Goal: Task Accomplishment & Management: Manage account settings

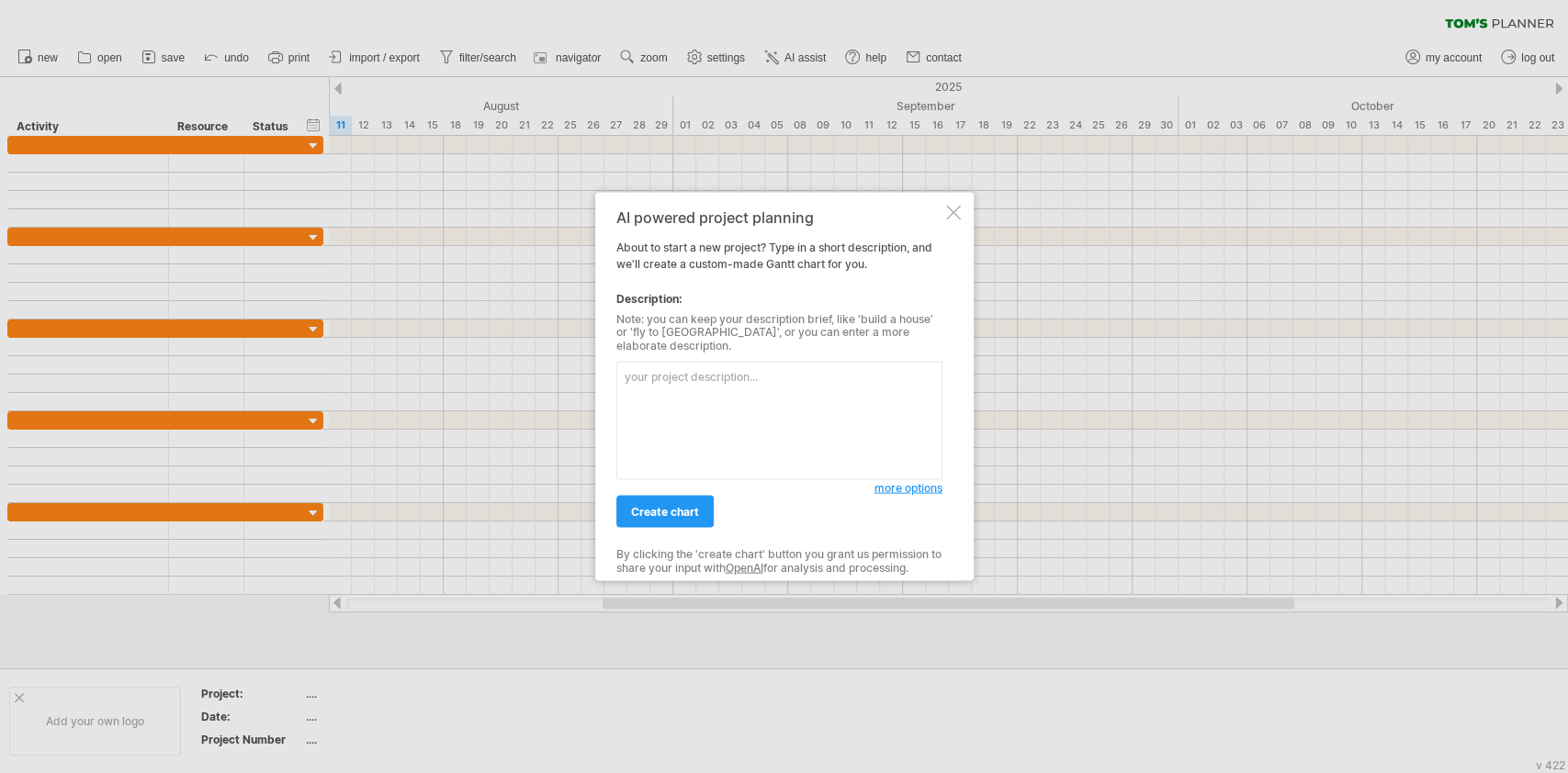
click at [948, 215] on div at bounding box center [953, 212] width 15 height 15
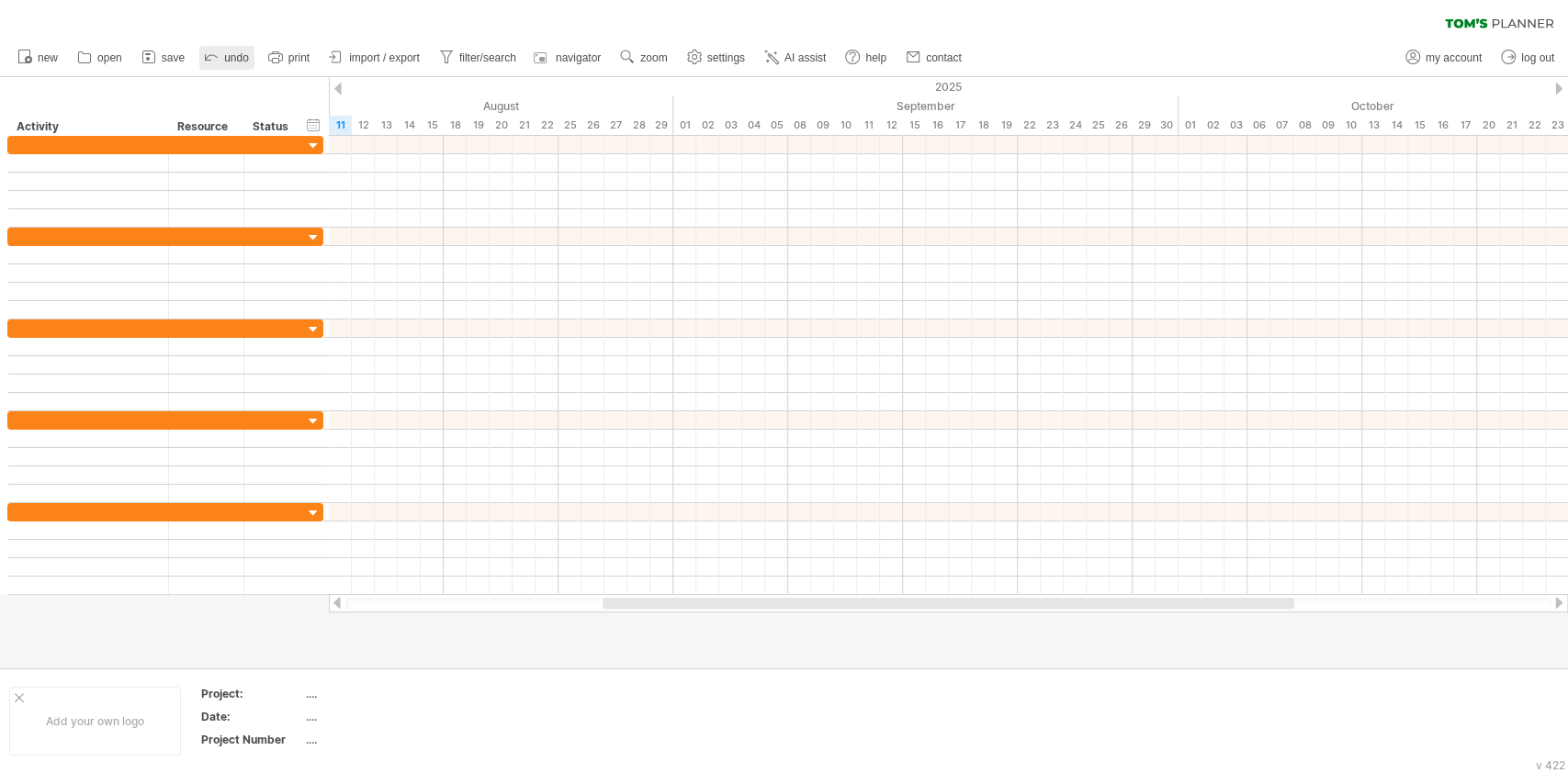
click at [221, 46] on link "undo" at bounding box center [226, 57] width 55 height 23
click at [226, 53] on span "undo" at bounding box center [236, 58] width 24 height 13
click at [102, 52] on span "open" at bounding box center [110, 58] width 24 height 13
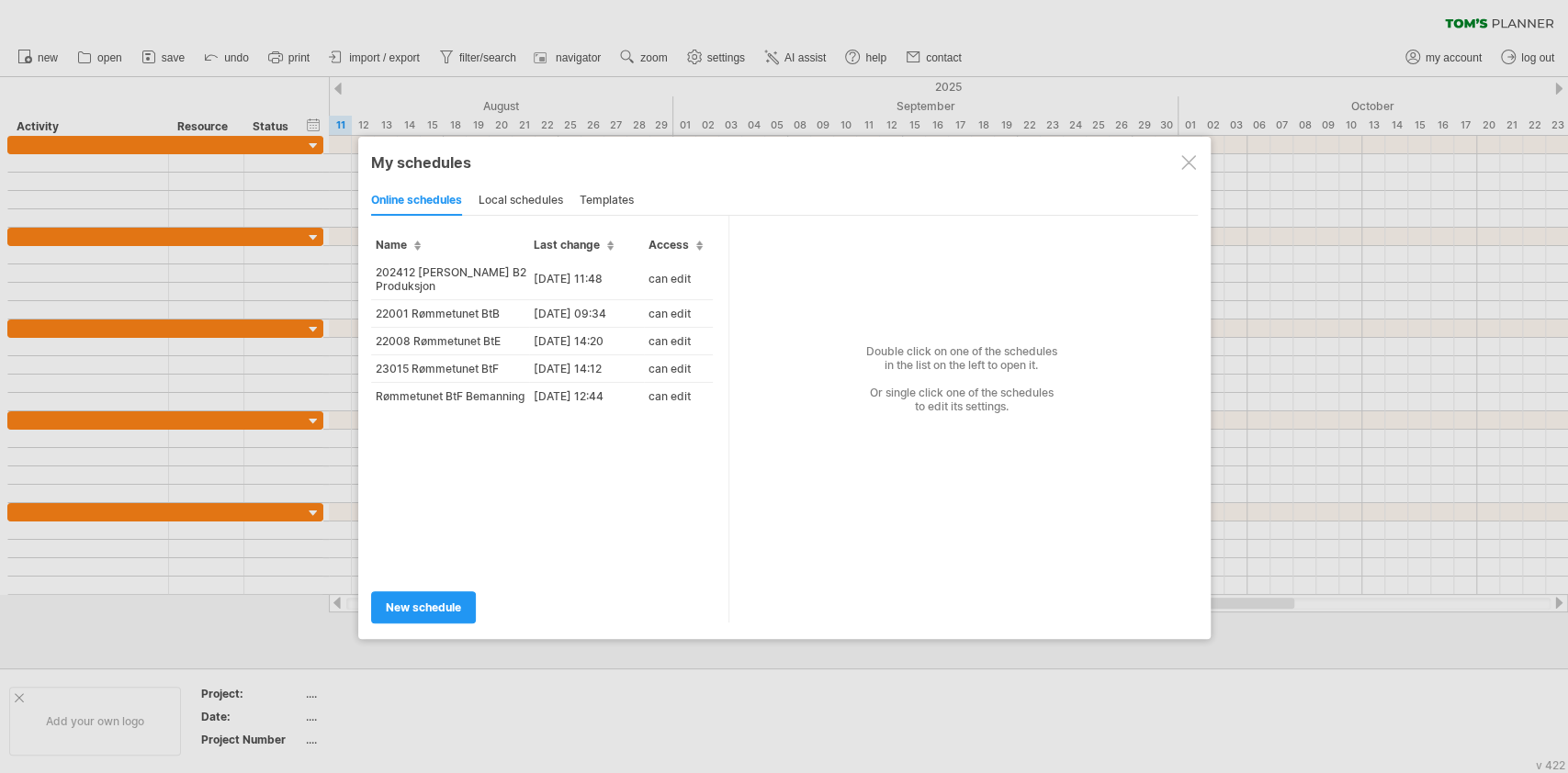
click at [404, 254] on th "Name" at bounding box center [450, 237] width 158 height 43
click at [452, 375] on td "202412 [PERSON_NAME] B2 Produksjon" at bounding box center [450, 389] width 158 height 41
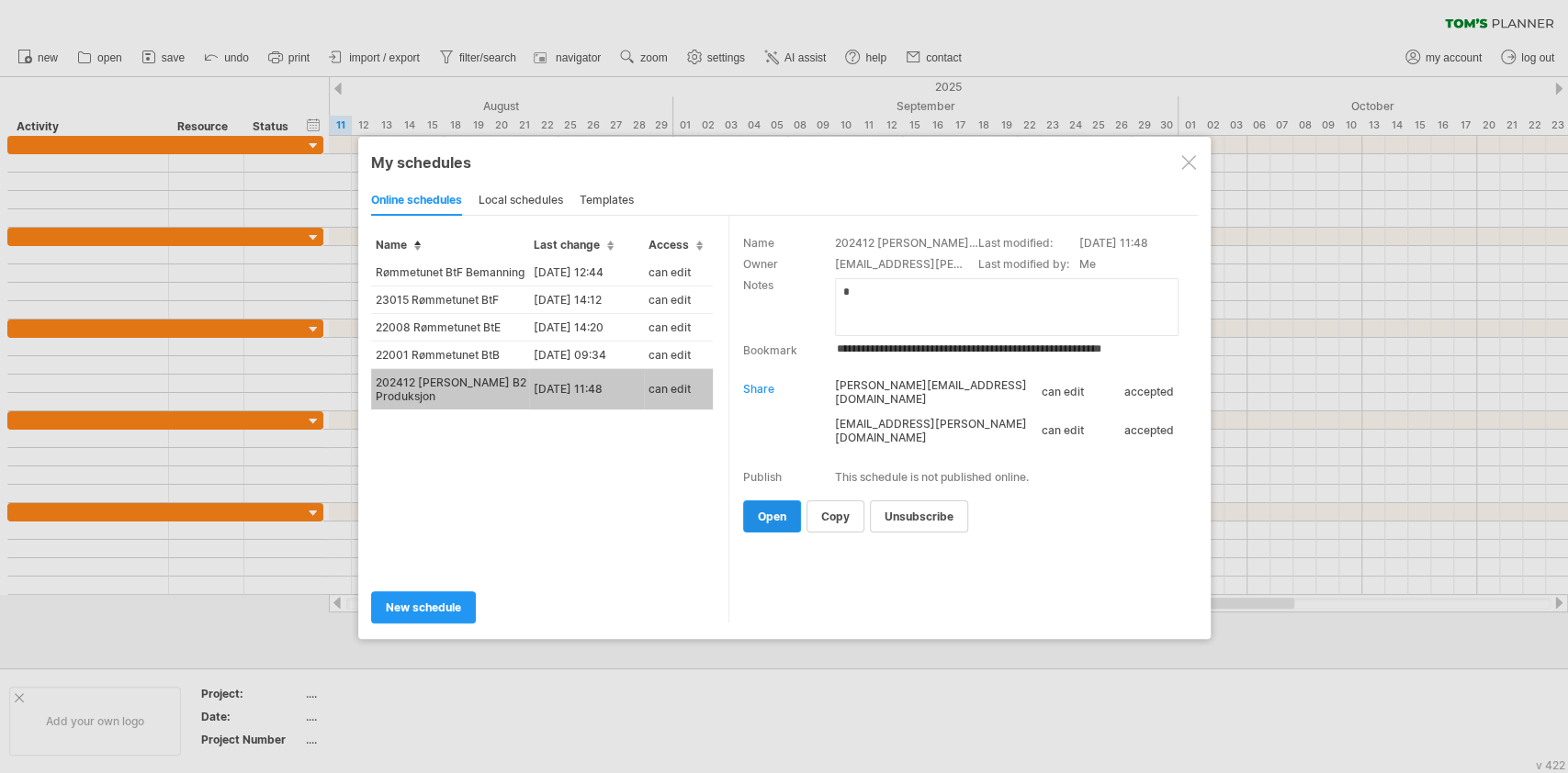
click at [772, 509] on span "open" at bounding box center [772, 516] width 28 height 14
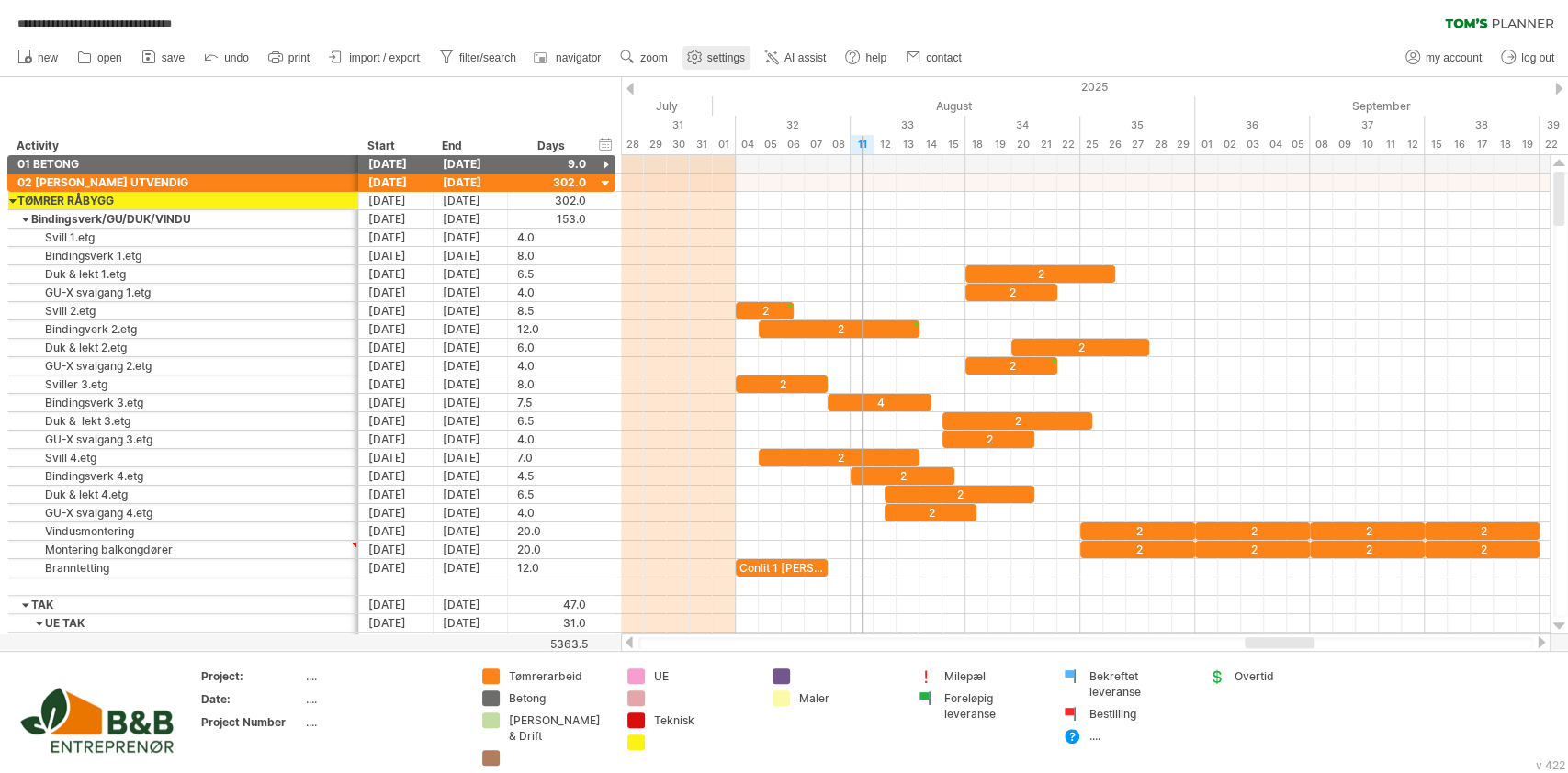
click at [708, 64] on link "settings" at bounding box center [716, 57] width 68 height 23
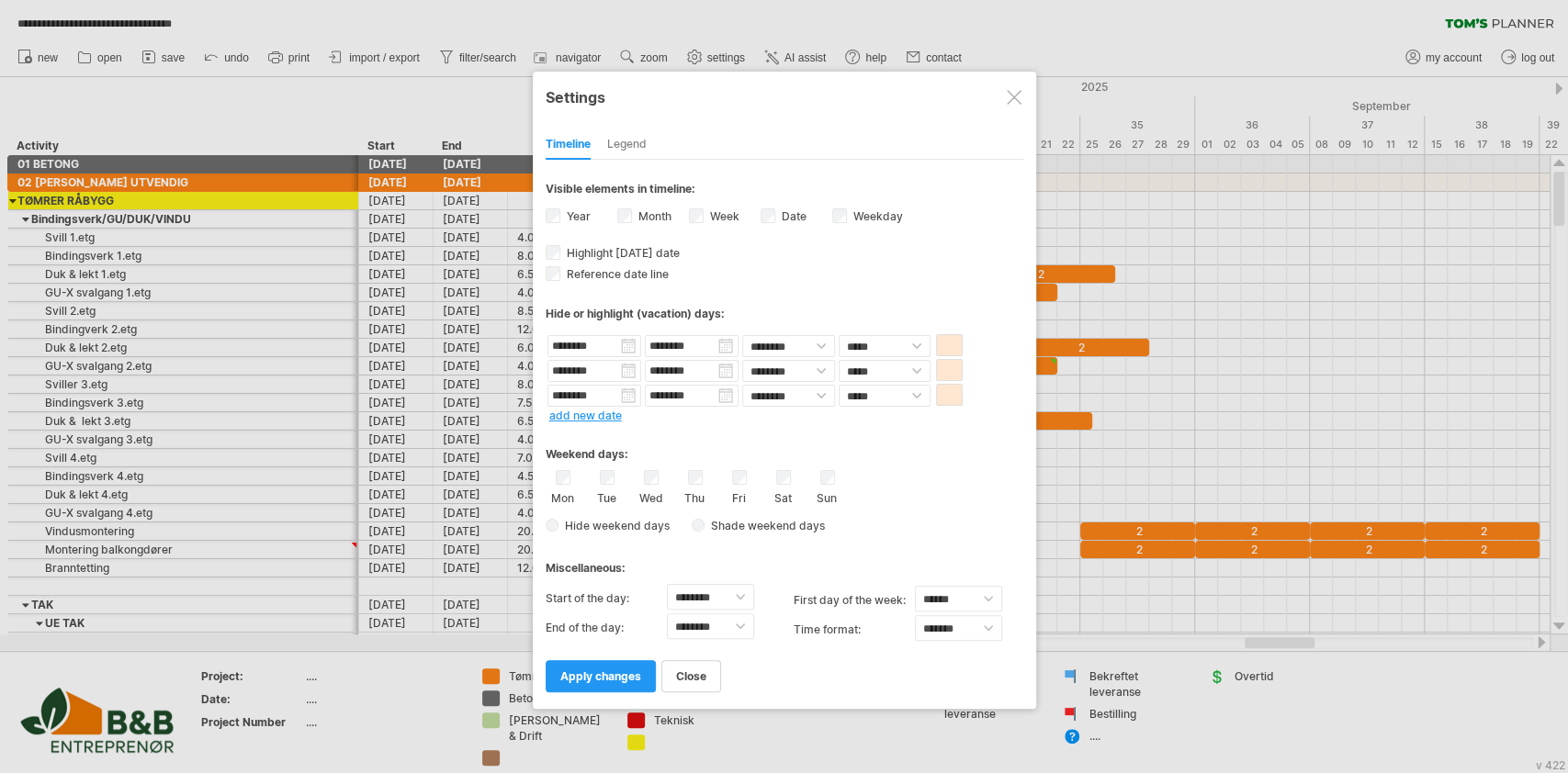
click at [1014, 100] on div at bounding box center [1014, 98] width 15 height 15
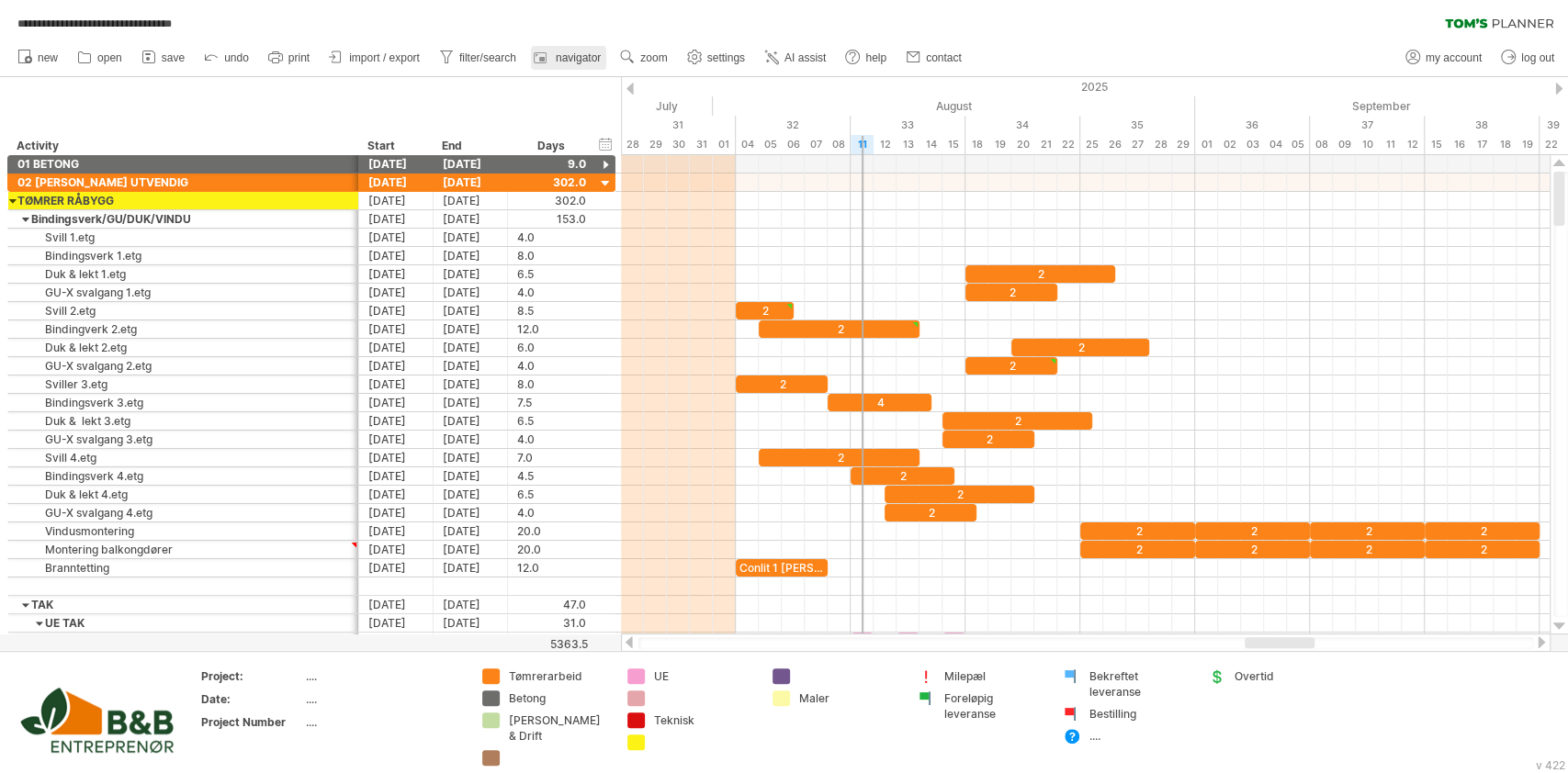
click at [554, 53] on link "navigator" at bounding box center [569, 57] width 75 height 23
click at [474, 57] on span "filter/search" at bounding box center [488, 58] width 57 height 13
type input "**********"
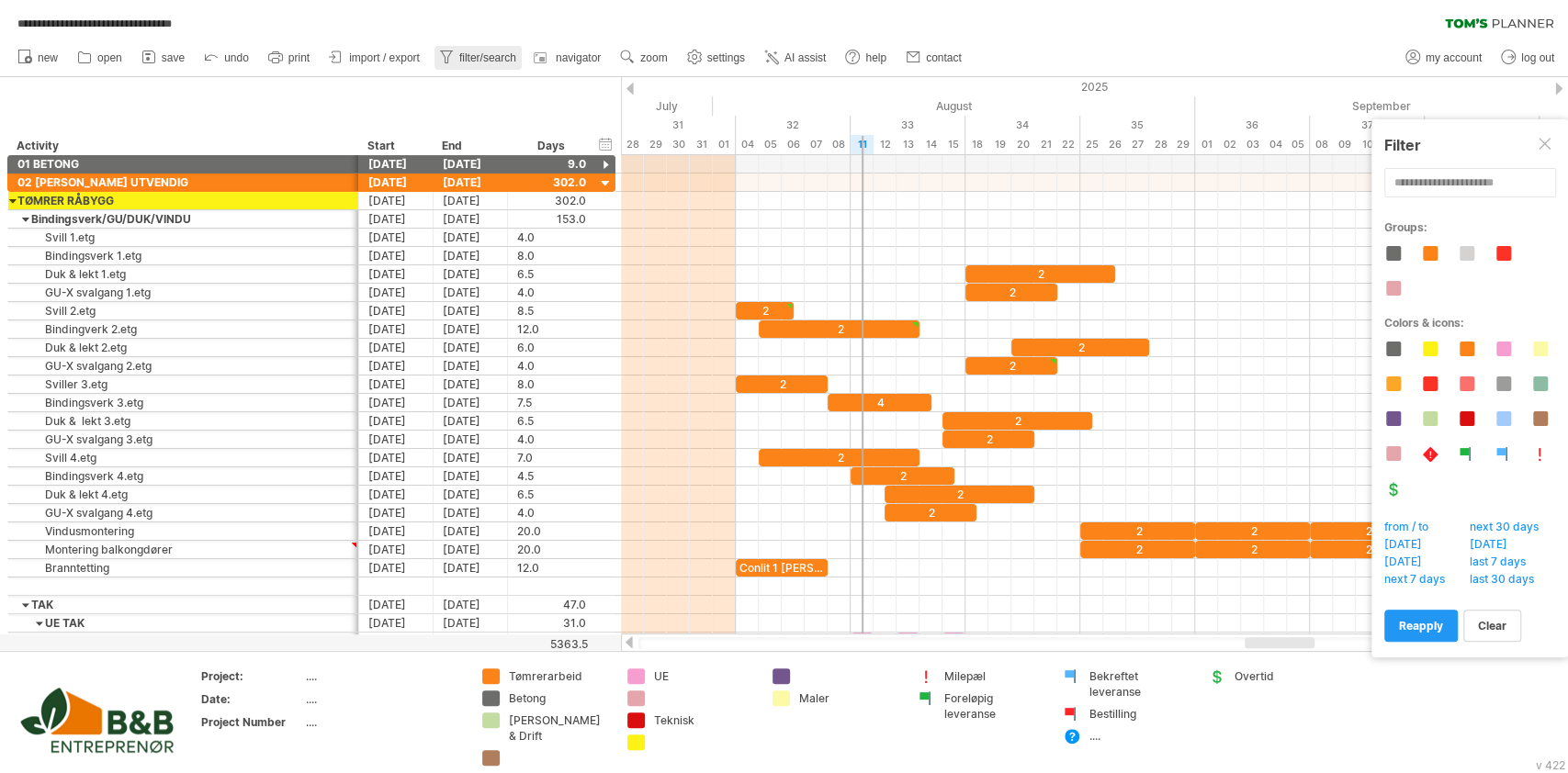
click at [474, 57] on span "filter/search" at bounding box center [488, 58] width 57 height 13
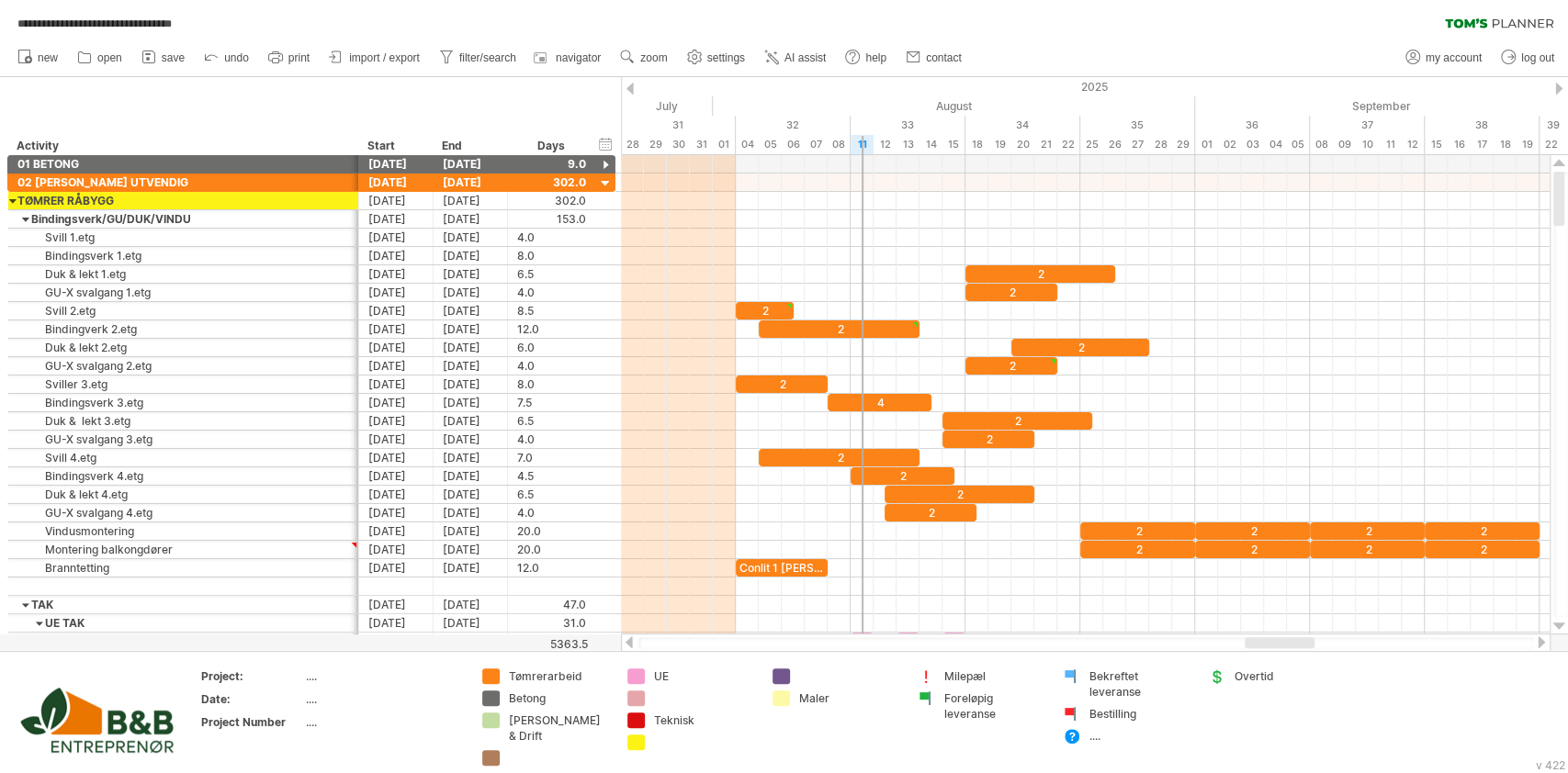
click at [333, 64] on icon at bounding box center [337, 57] width 19 height 19
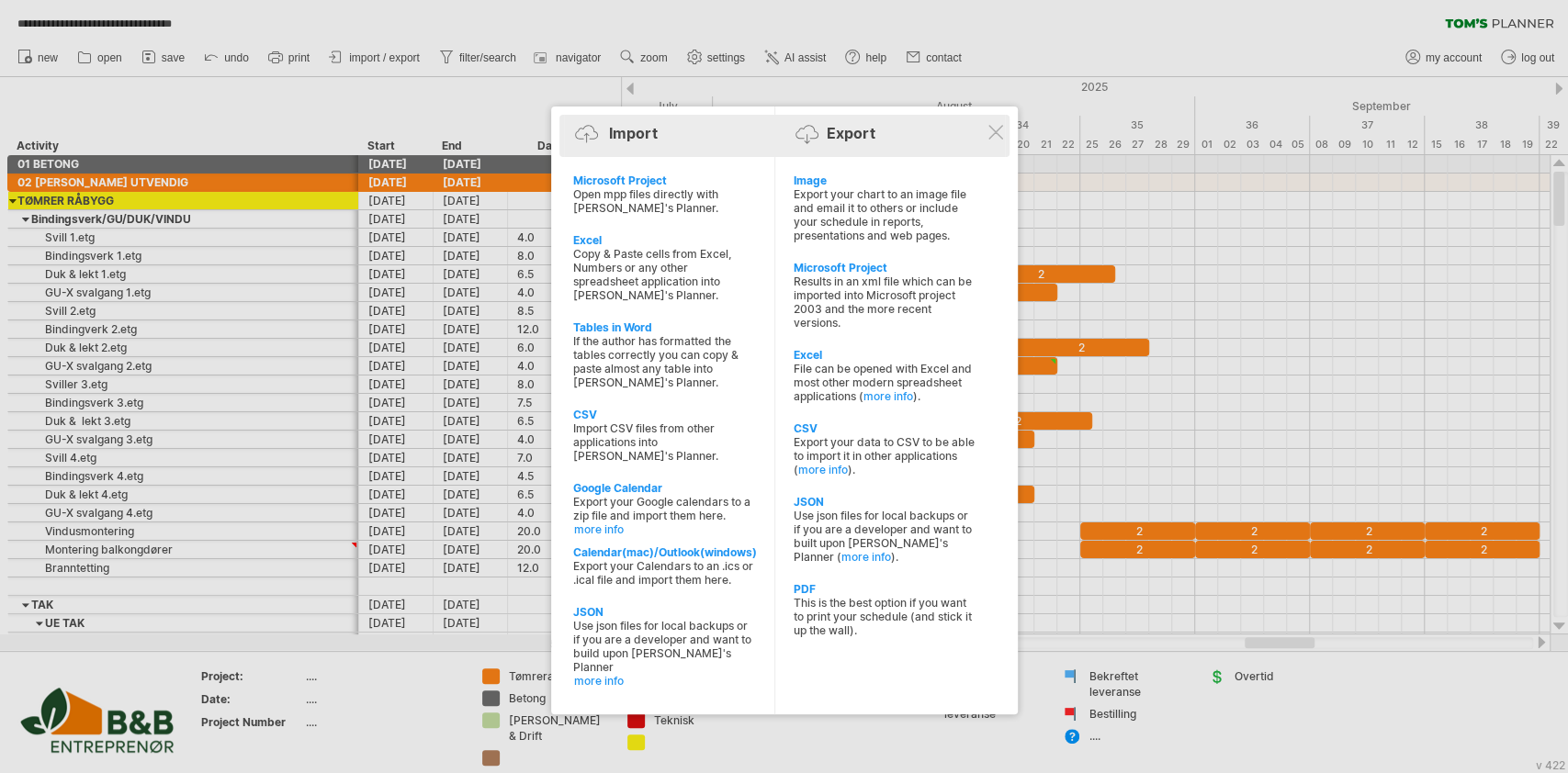
click at [988, 147] on div "Import Export" at bounding box center [784, 136] width 441 height 27
click at [1005, 134] on div "Import Export" at bounding box center [784, 135] width 441 height 42
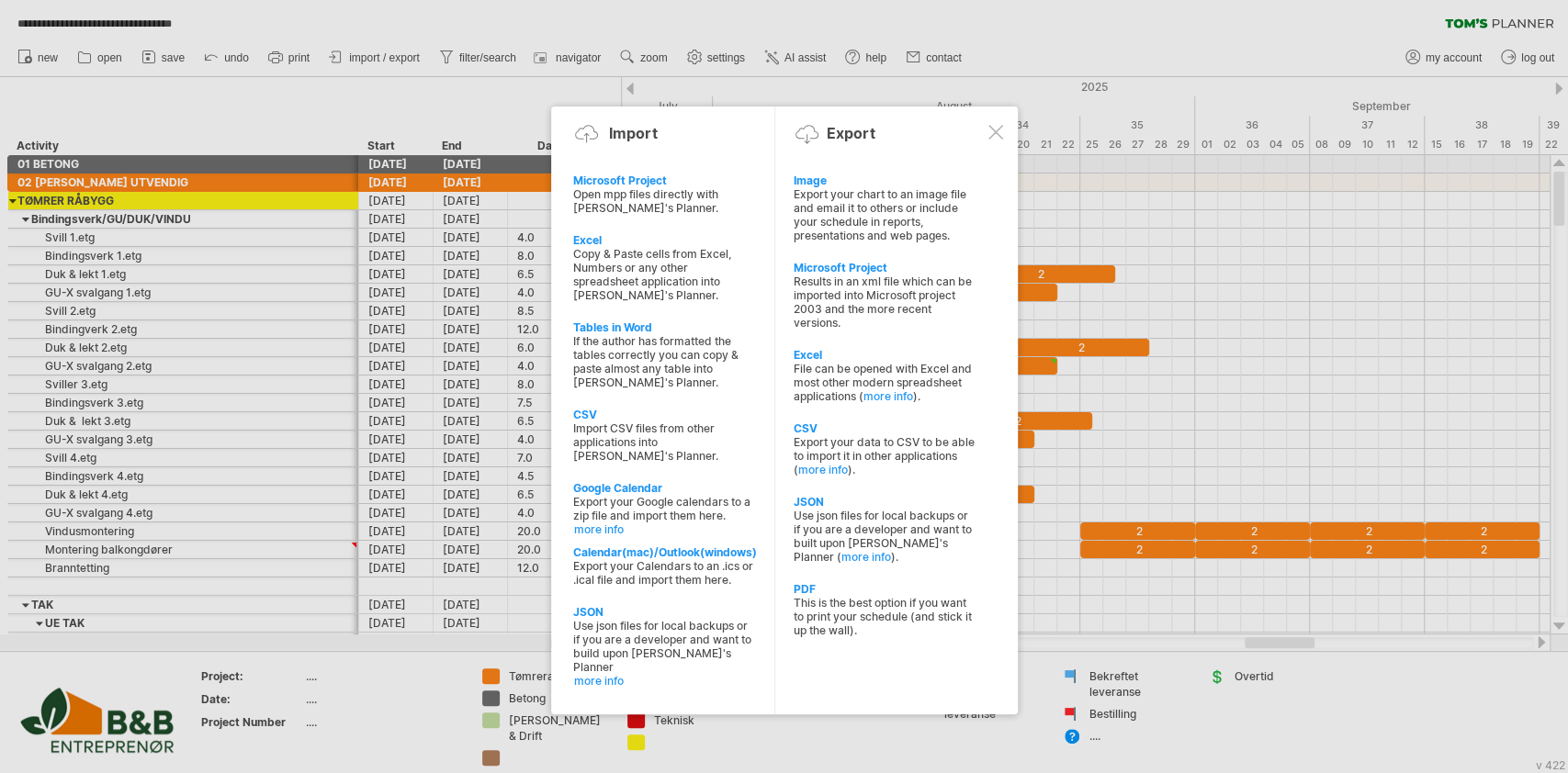
click at [997, 125] on div at bounding box center [996, 132] width 15 height 15
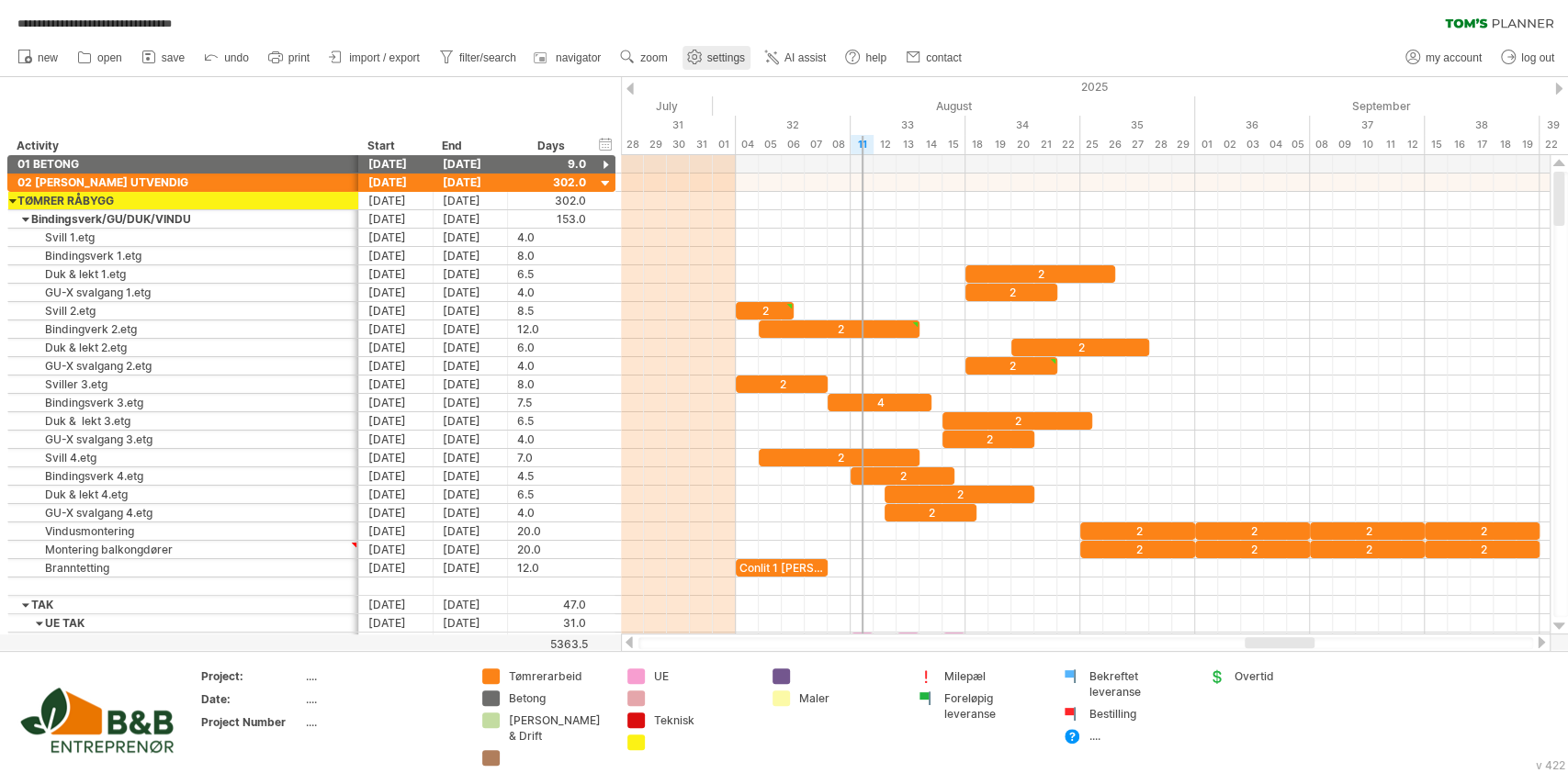
drag, startPoint x: 720, startPoint y: 40, endPoint x: 721, endPoint y: 51, distance: 11.0
click at [721, 51] on ul "new open" at bounding box center [489, 57] width 961 height 38
click at [855, 62] on use at bounding box center [853, 57] width 19 height 19
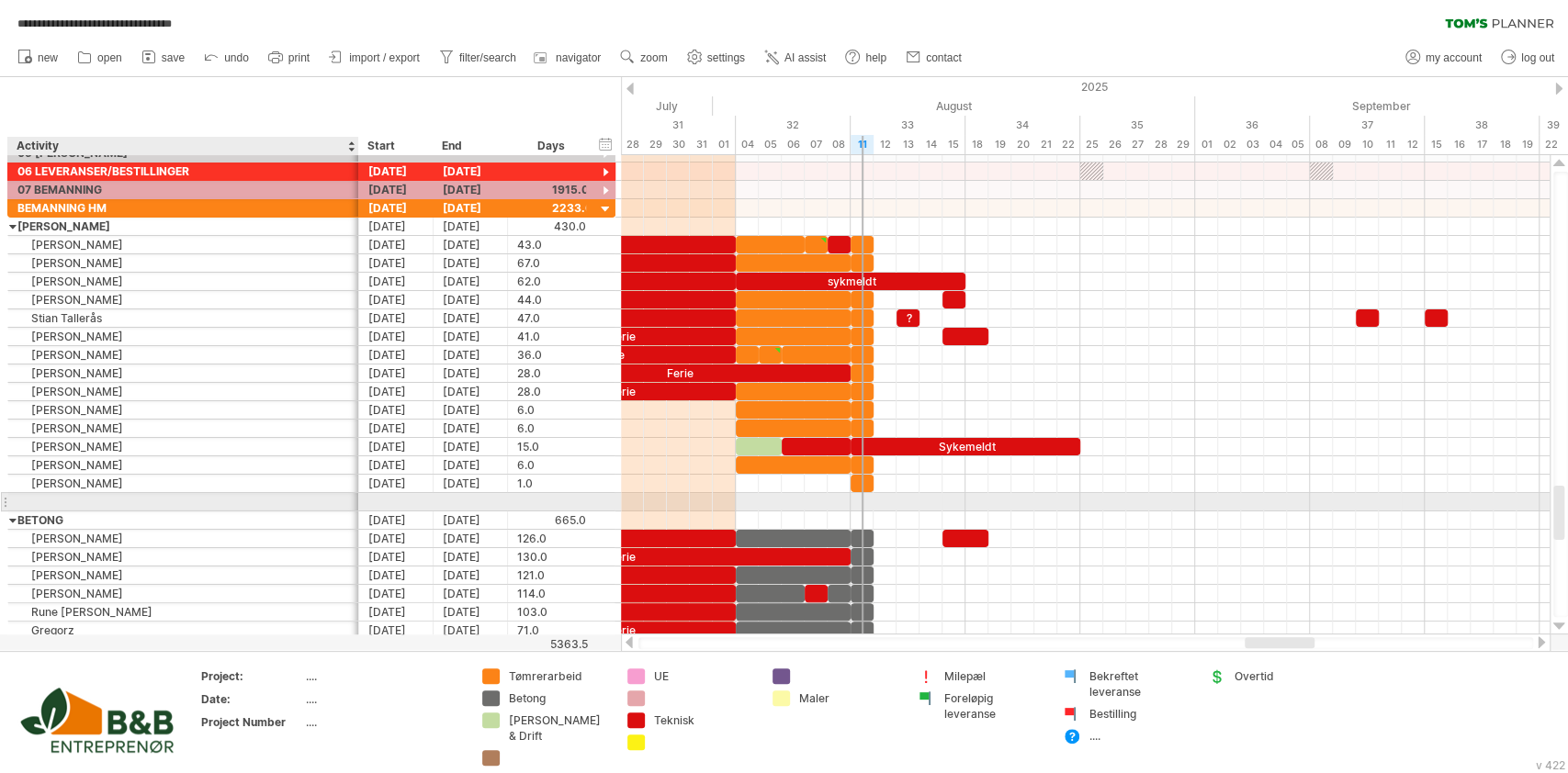
click at [96, 494] on div at bounding box center [183, 502] width 331 height 18
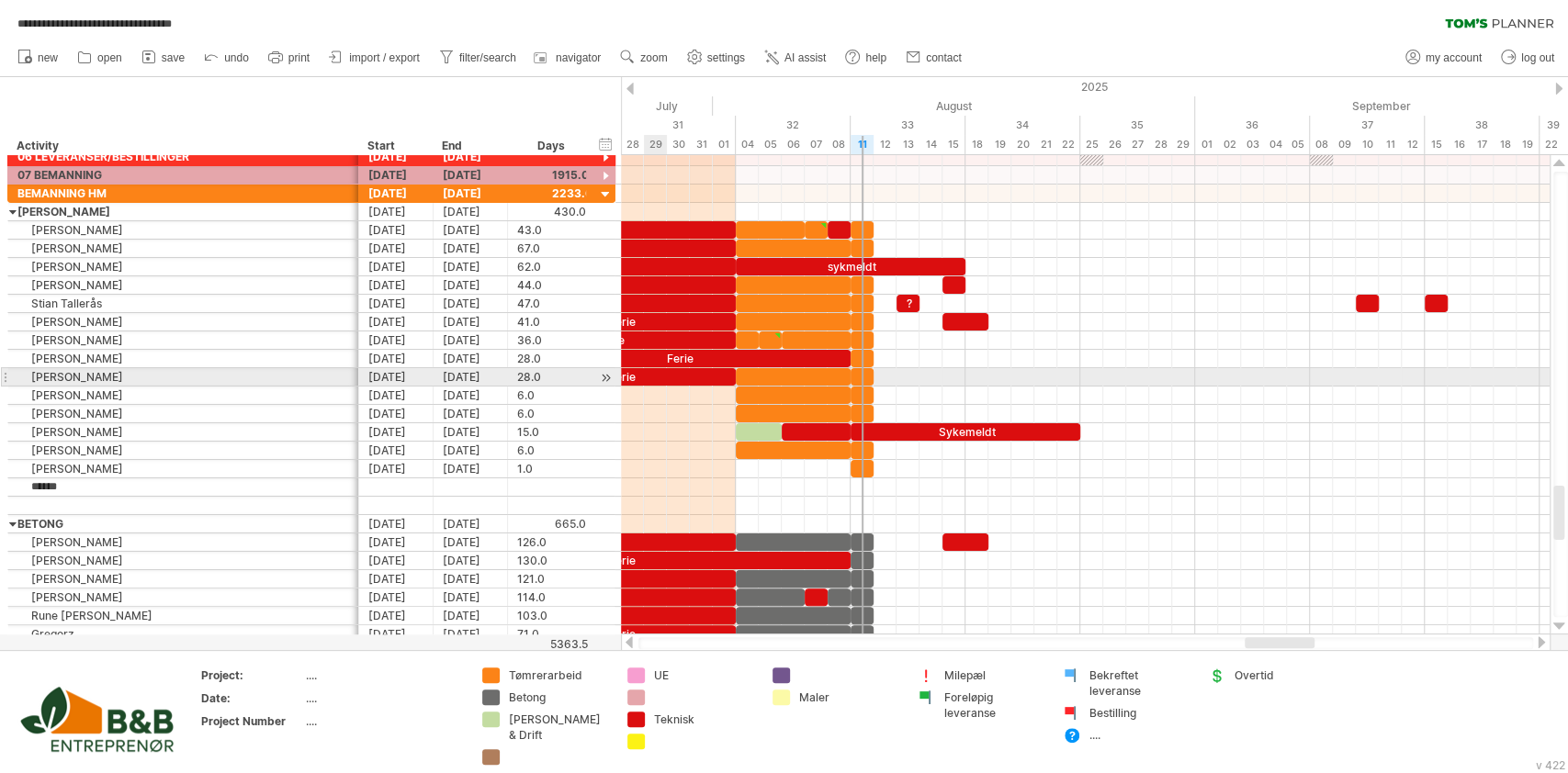
type input "*******"
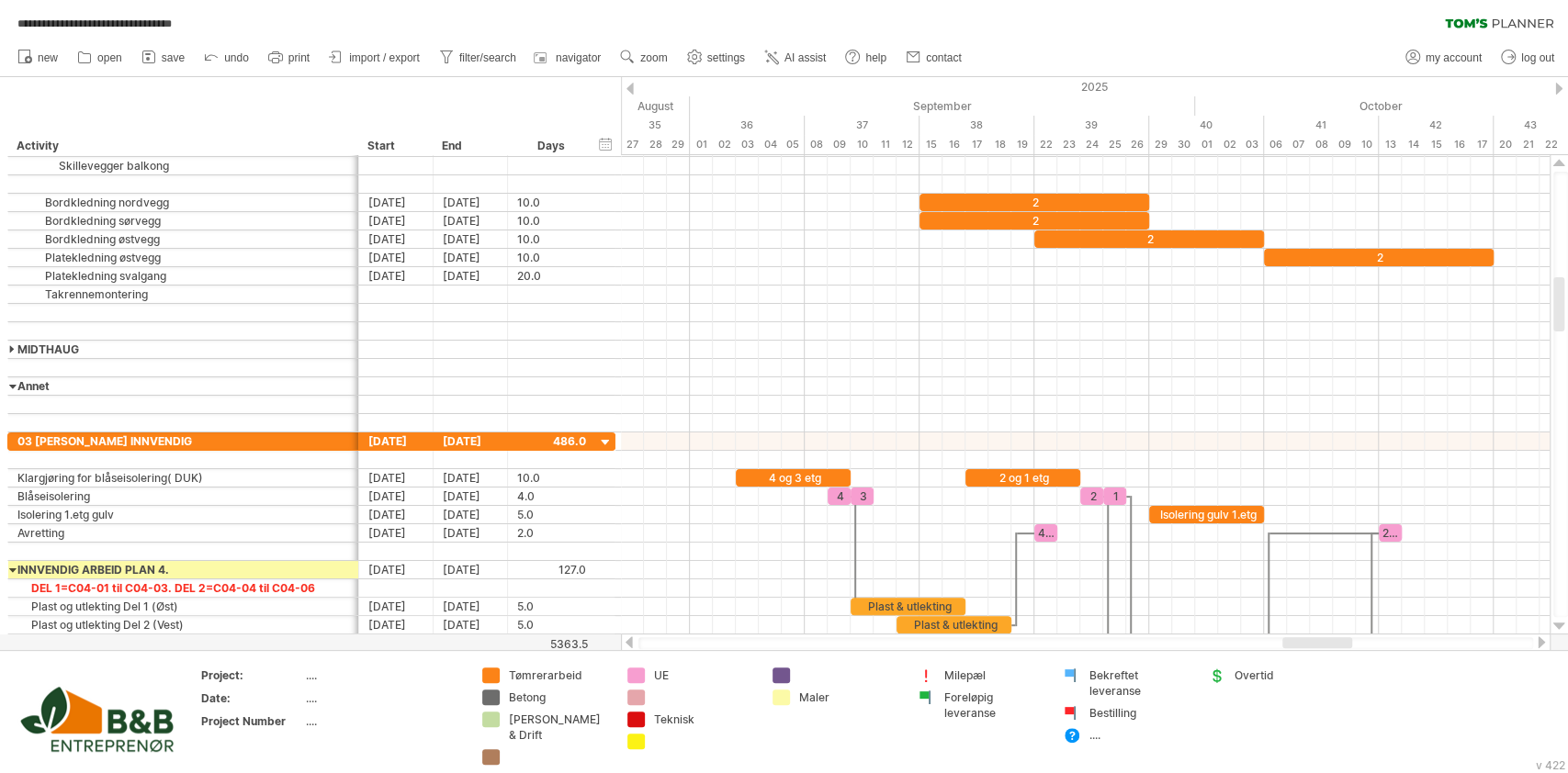
drag, startPoint x: 1286, startPoint y: 640, endPoint x: 1324, endPoint y: 645, distance: 38.3
click at [1324, 645] on div at bounding box center [1317, 643] width 69 height 11
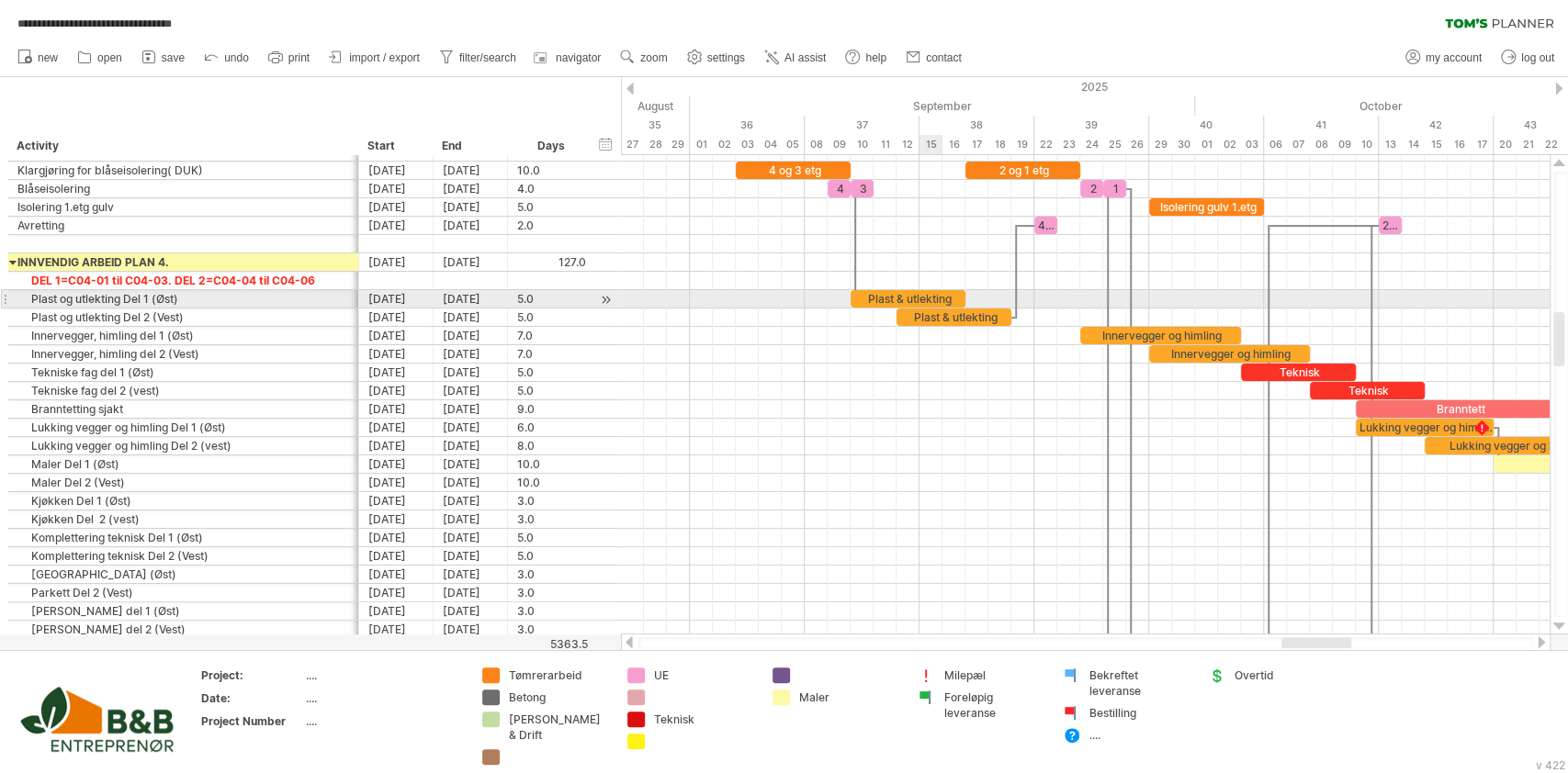
click at [940, 298] on div "Plast & utlekting" at bounding box center [908, 298] width 114 height 18
click at [940, 298] on div "**********" at bounding box center [908, 298] width 114 height 18
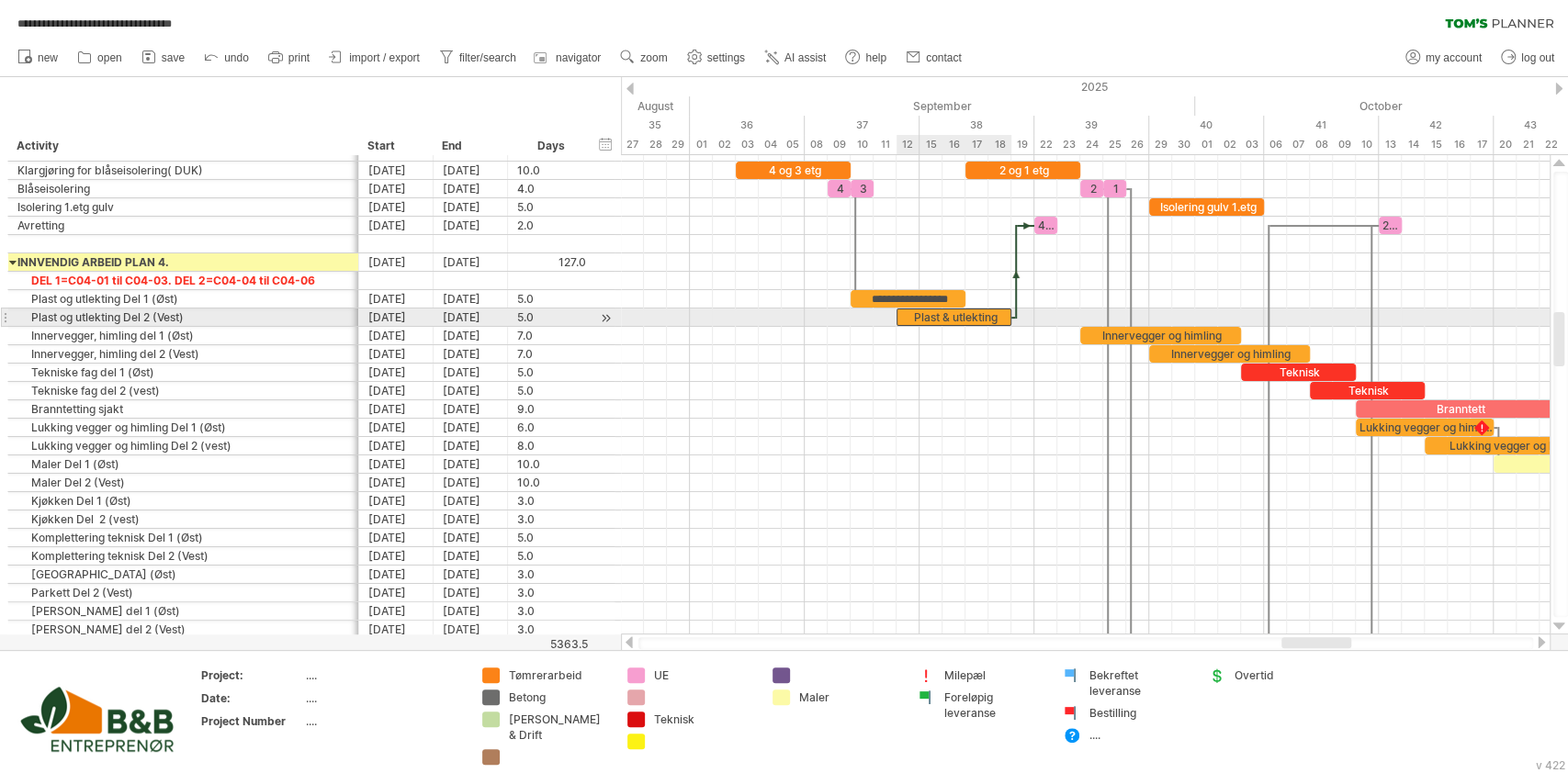
click at [958, 320] on div "Plast & utlekting" at bounding box center [954, 317] width 114 height 18
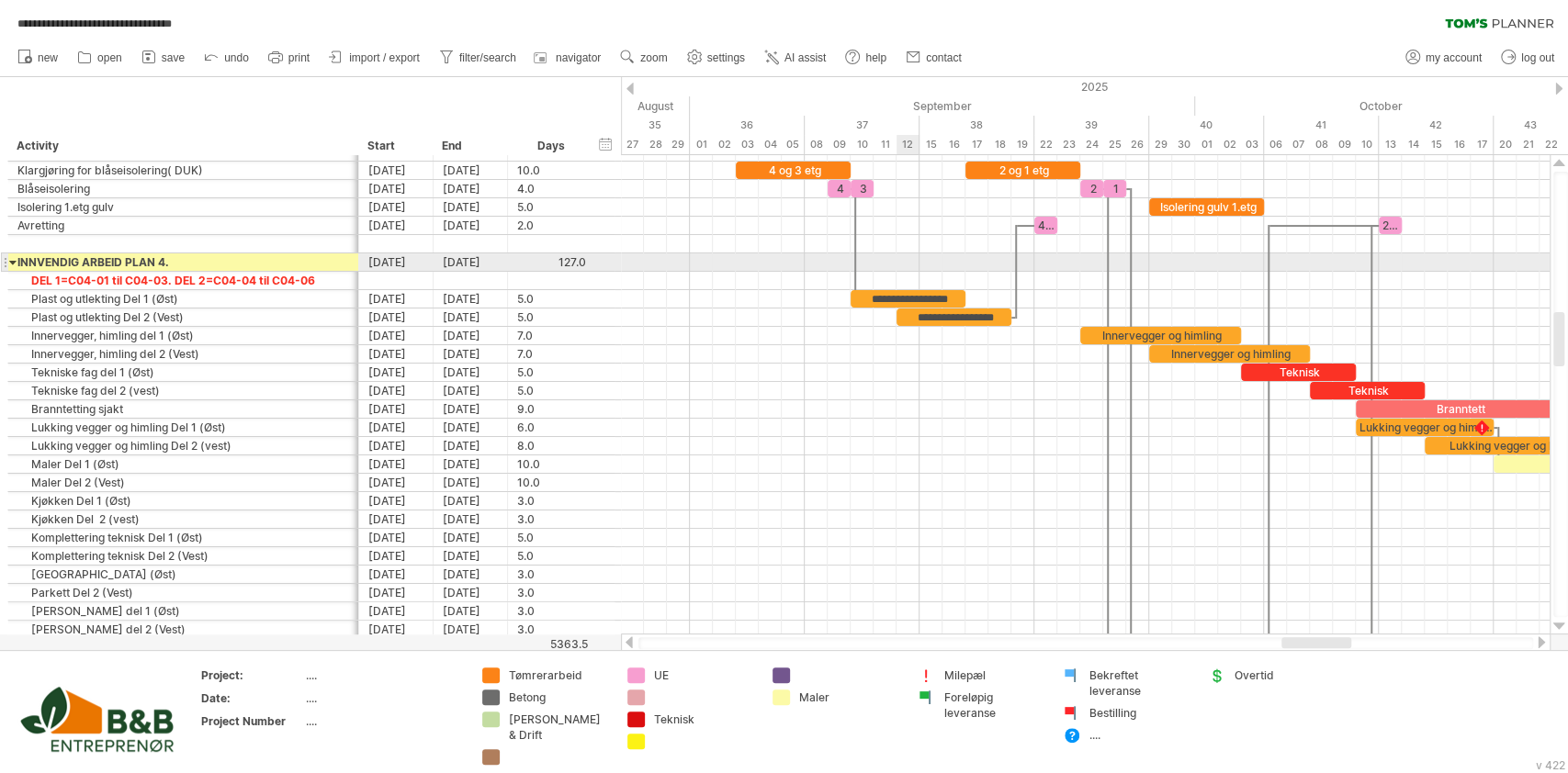
click at [898, 269] on div at bounding box center [1086, 263] width 929 height 19
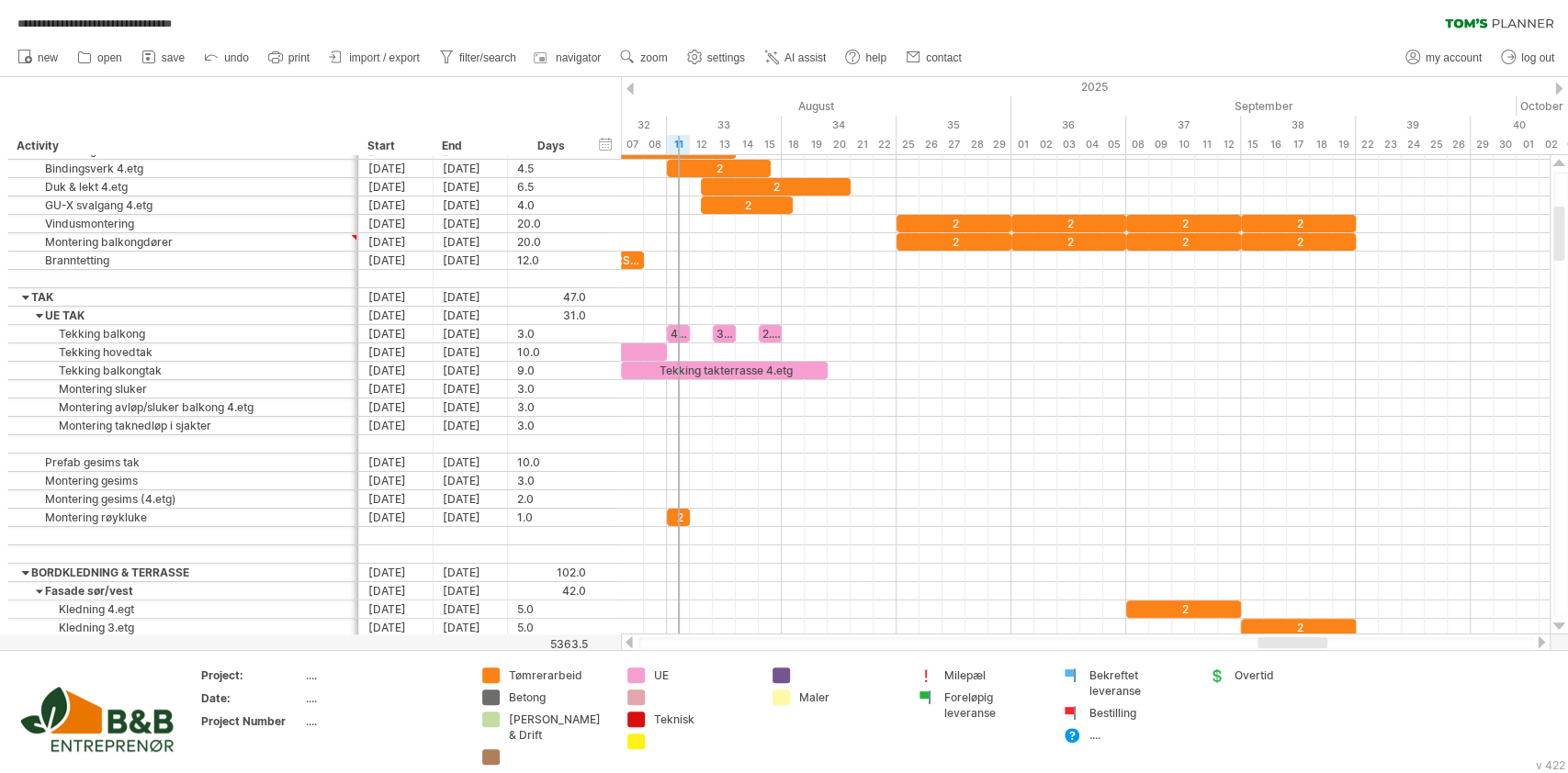
drag, startPoint x: 1299, startPoint y: 643, endPoint x: 1275, endPoint y: 645, distance: 24.1
click at [1275, 645] on div at bounding box center [1292, 643] width 69 height 11
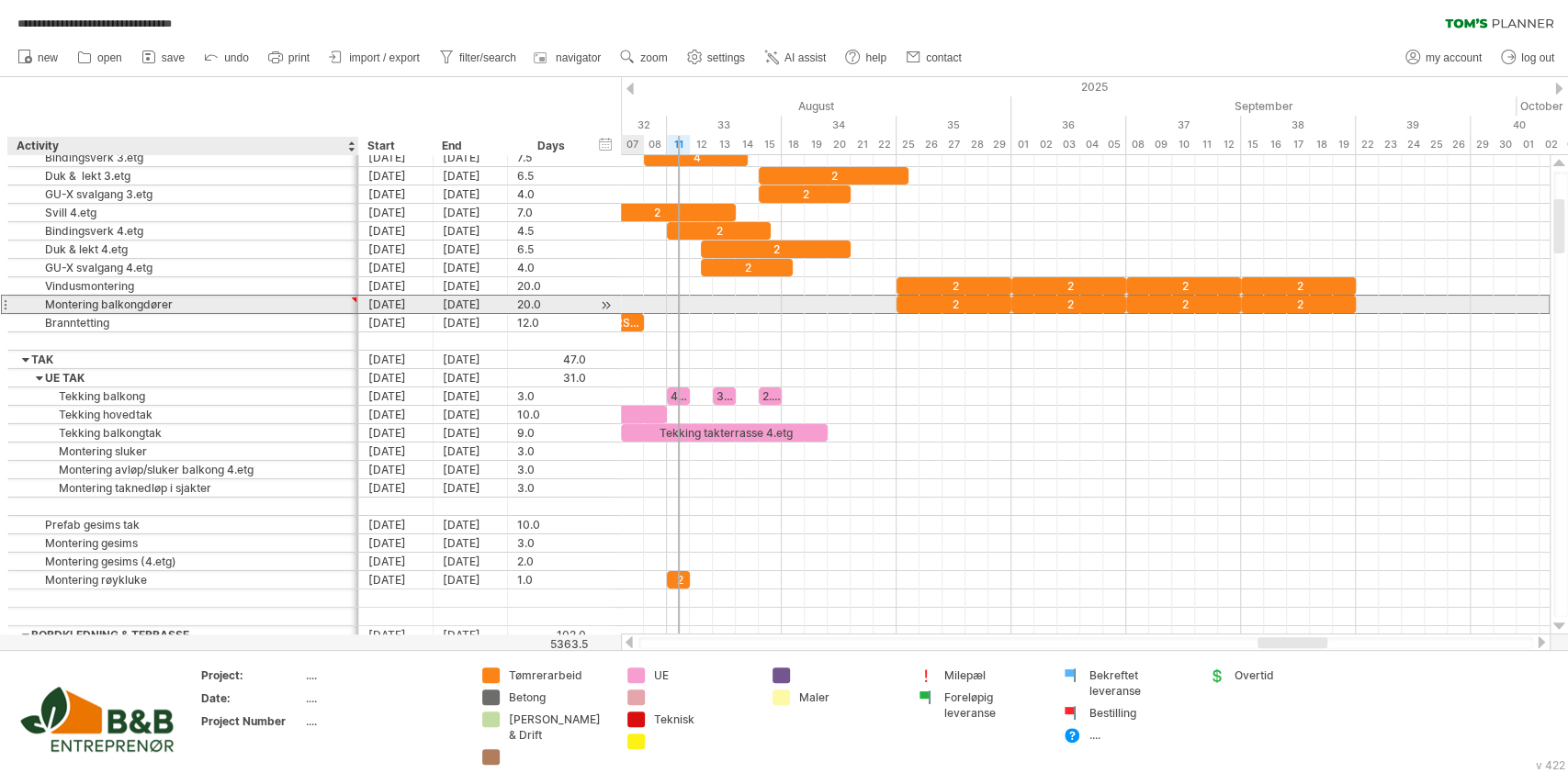
click at [354, 299] on div at bounding box center [354, 299] width 8 height 8
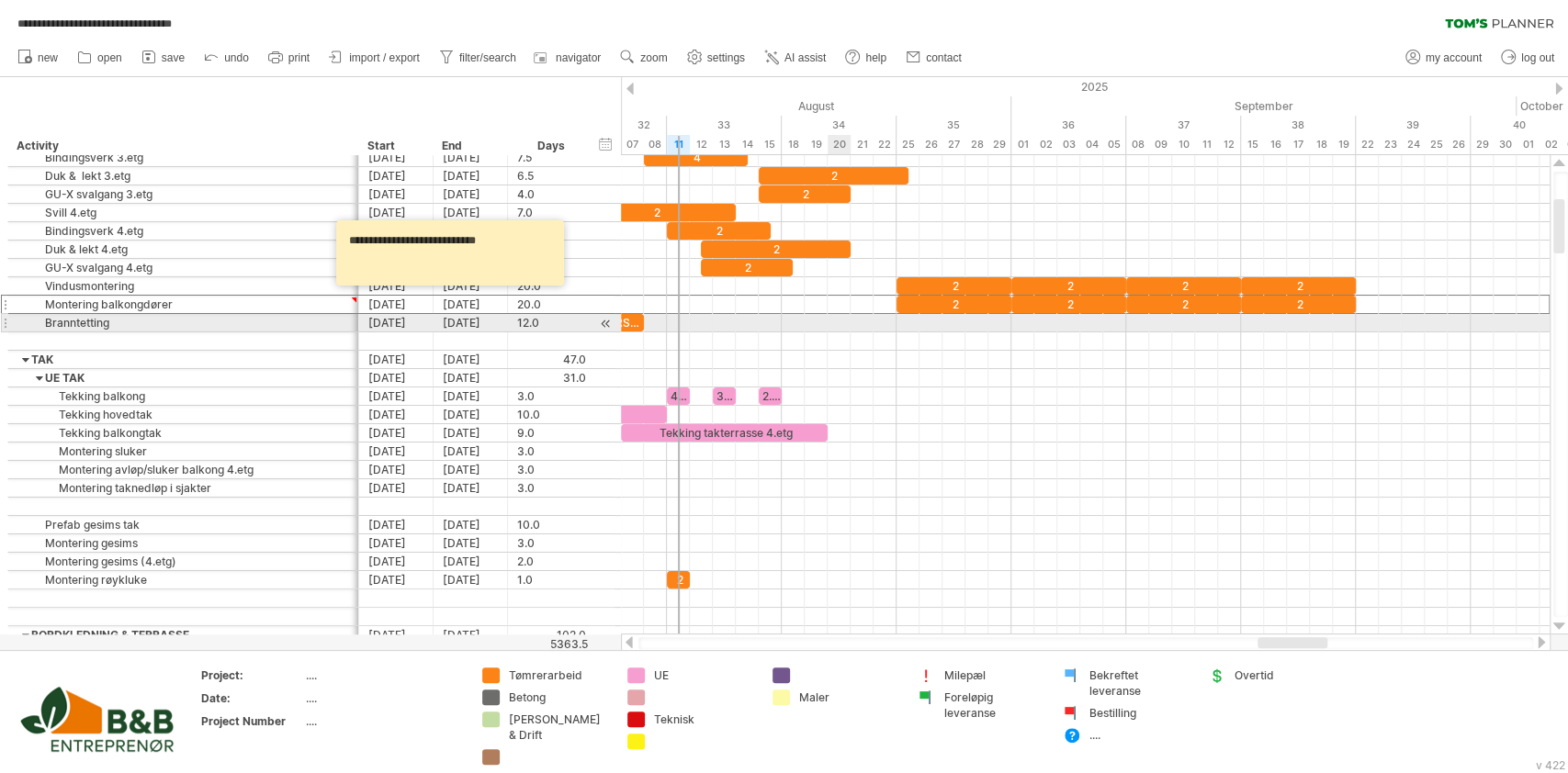
click at [830, 319] on div at bounding box center [1086, 324] width 929 height 19
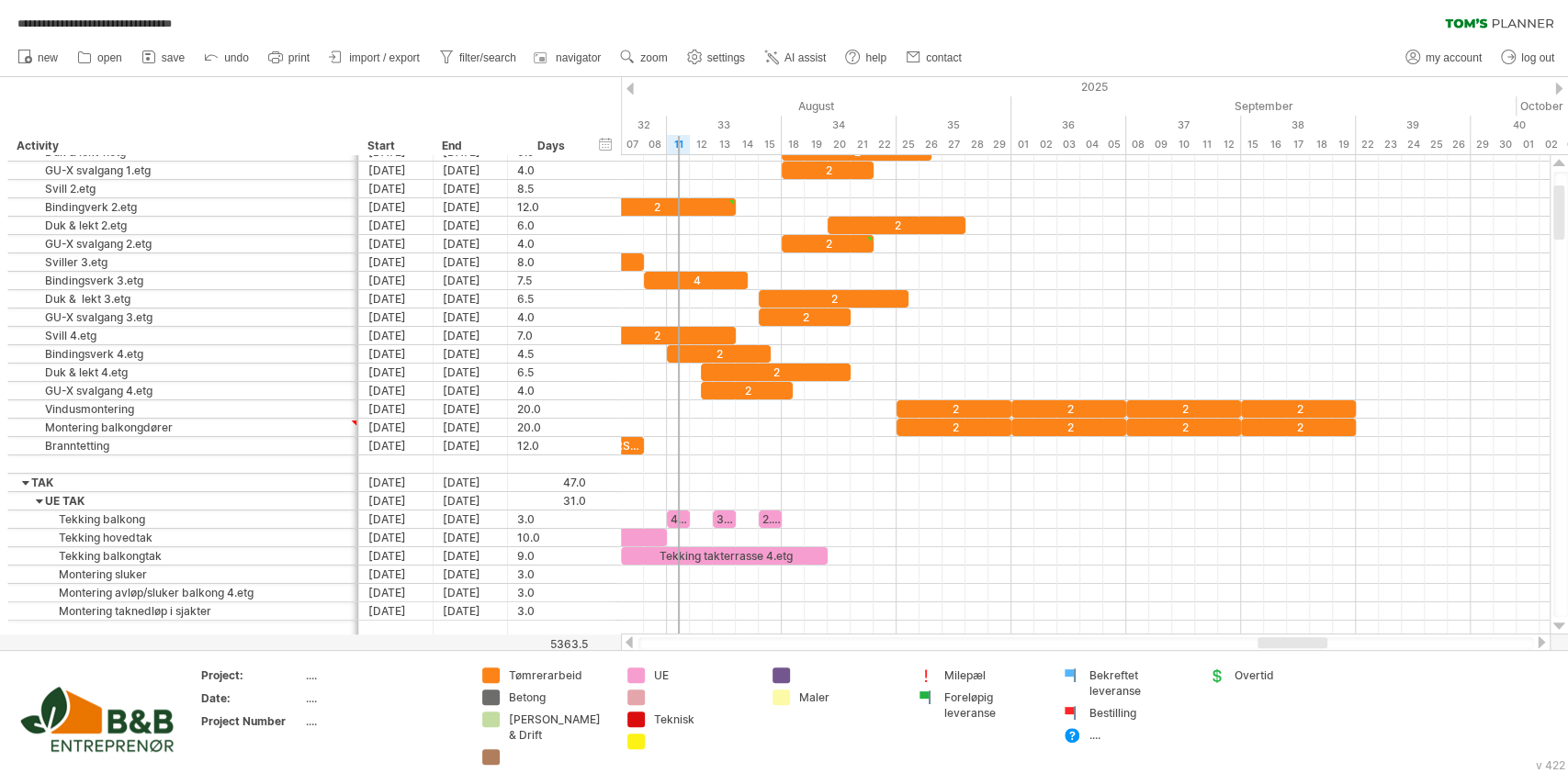
drag, startPoint x: 1304, startPoint y: 648, endPoint x: 1271, endPoint y: 650, distance: 33.1
click at [1271, 650] on div "**********" at bounding box center [784, 386] width 1568 height 773
drag, startPoint x: 1271, startPoint y: 650, endPoint x: 1269, endPoint y: 640, distance: 10.2
click at [1268, 644] on div "**********" at bounding box center [784, 386] width 1568 height 773
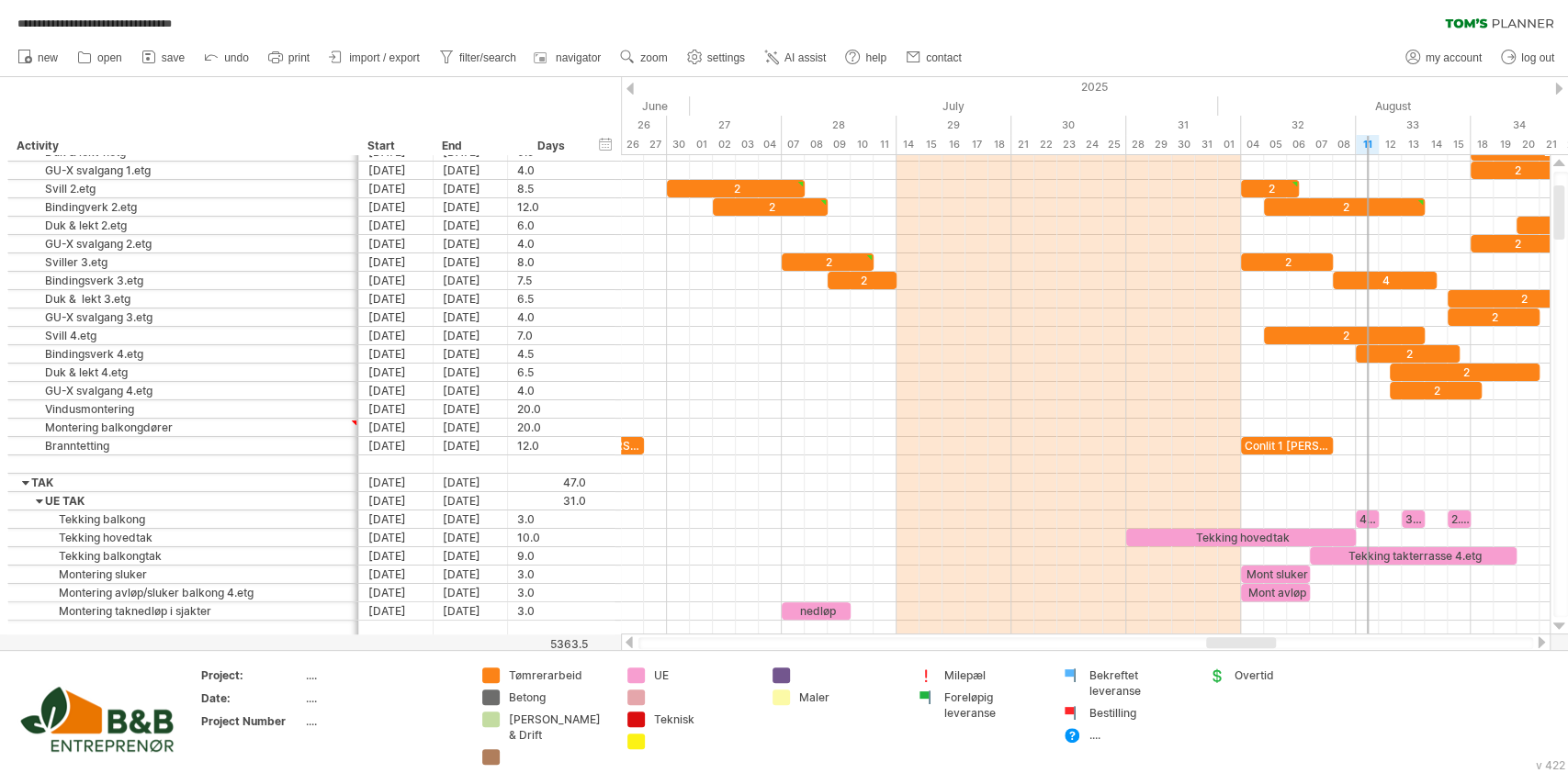
drag, startPoint x: 1271, startPoint y: 637, endPoint x: 1199, endPoint y: 619, distance: 74.2
click at [1202, 635] on div at bounding box center [1086, 644] width 930 height 19
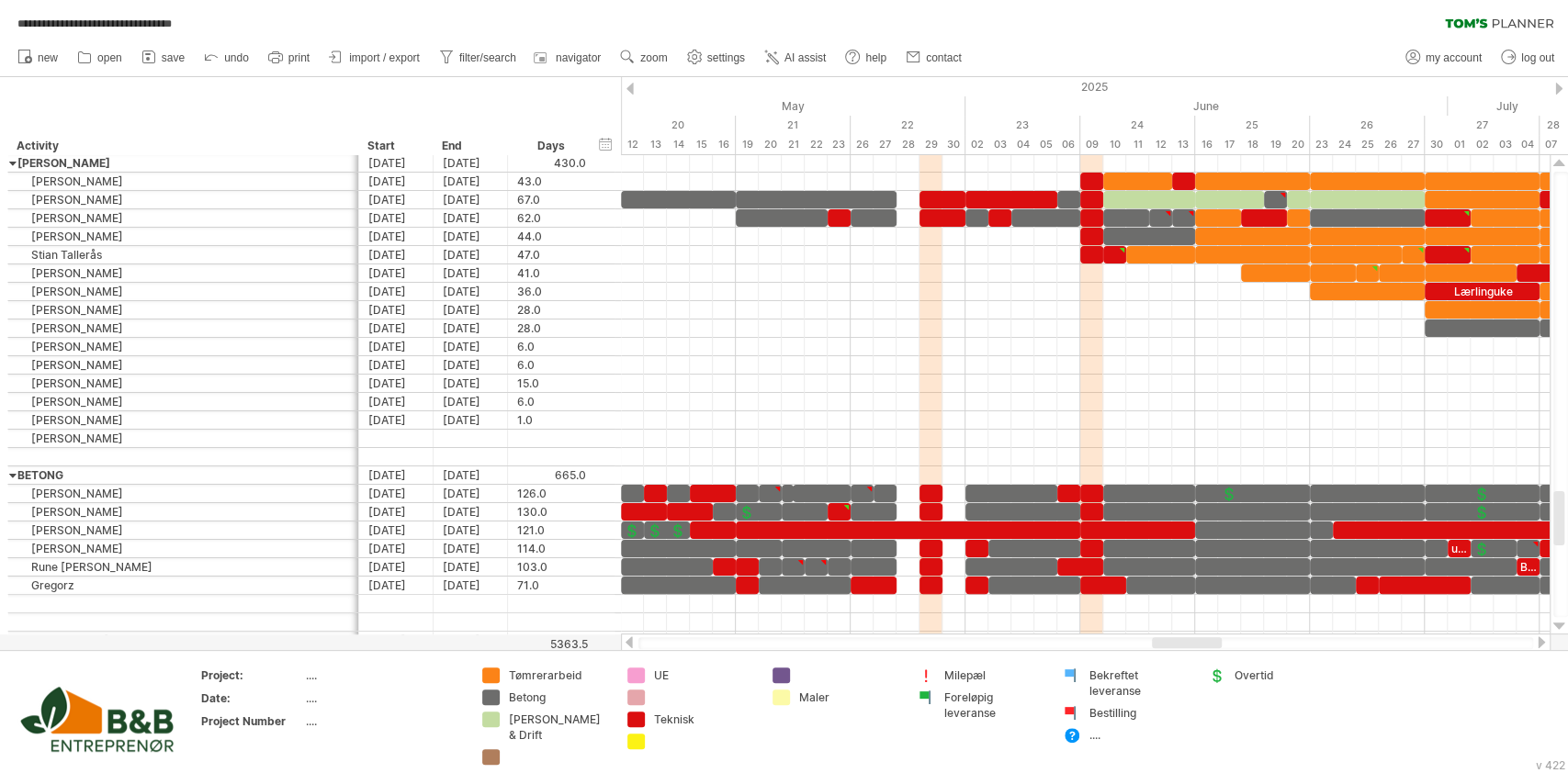
drag, startPoint x: 1222, startPoint y: 642, endPoint x: 1185, endPoint y: 642, distance: 37.0
click at [1185, 642] on div at bounding box center [1187, 643] width 69 height 11
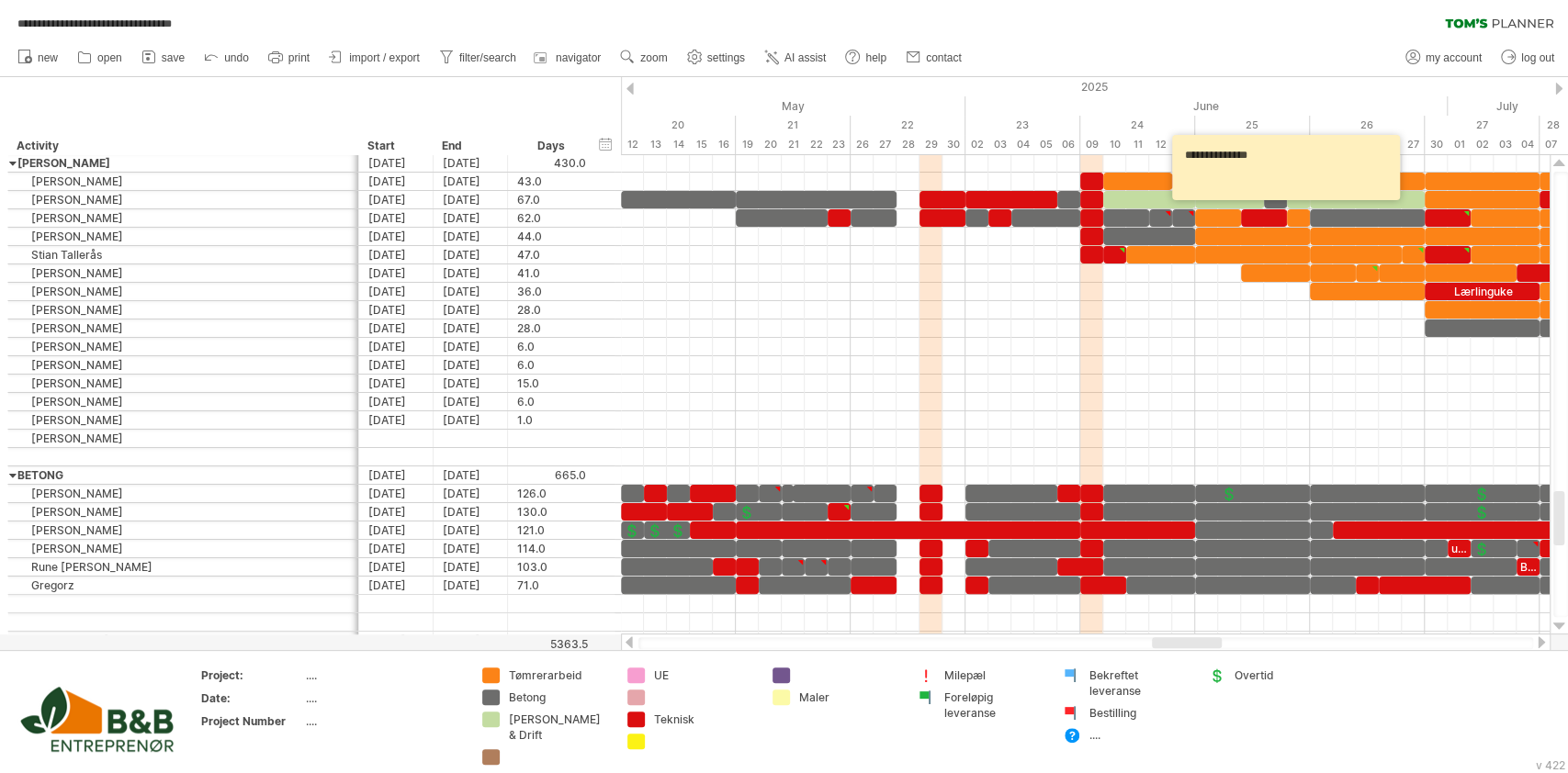
click at [1205, 649] on div at bounding box center [1086, 644] width 930 height 19
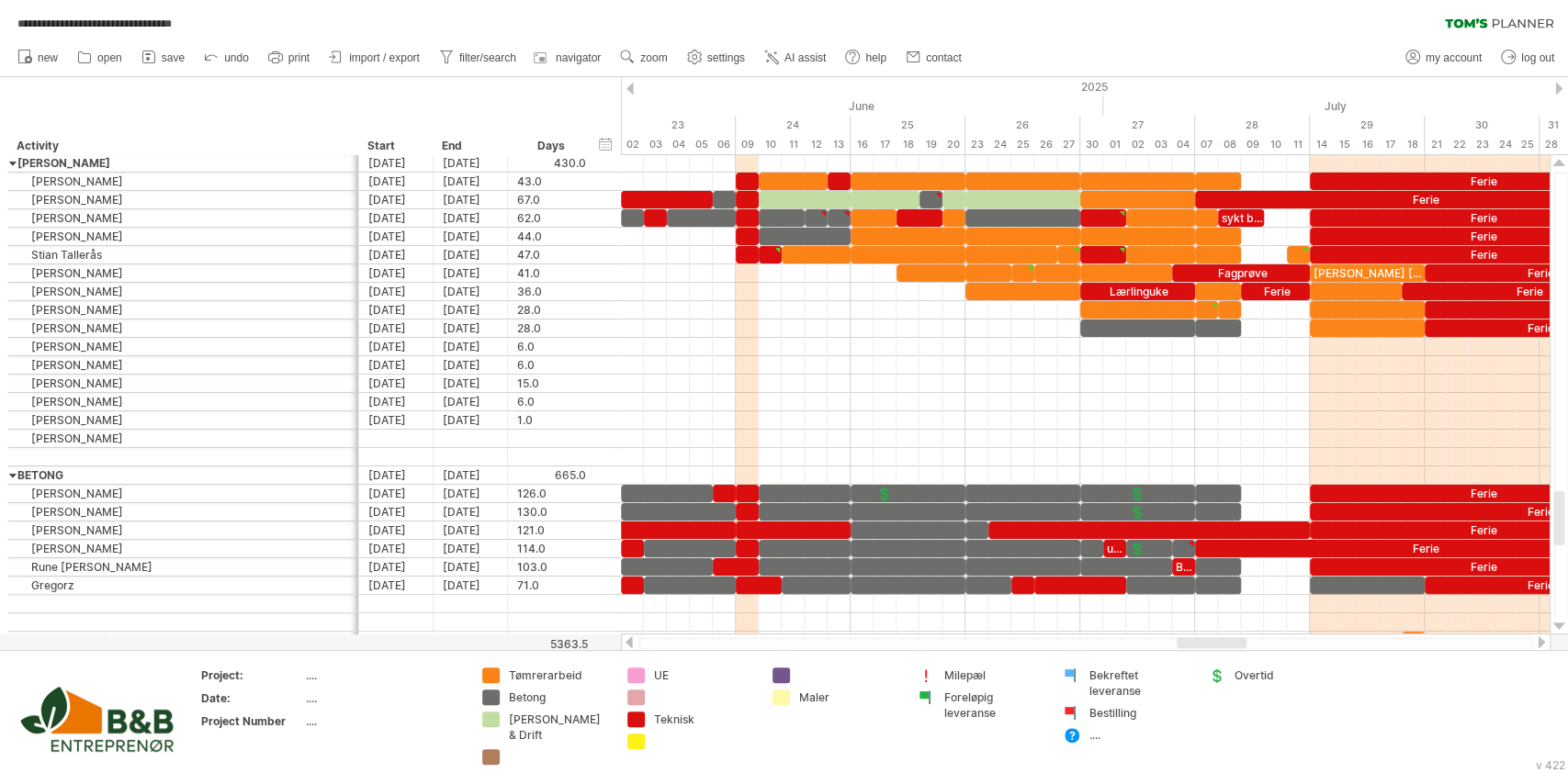
drag, startPoint x: 1190, startPoint y: 645, endPoint x: 1214, endPoint y: 643, distance: 24.1
click at [1214, 643] on div at bounding box center [1211, 643] width 69 height 11
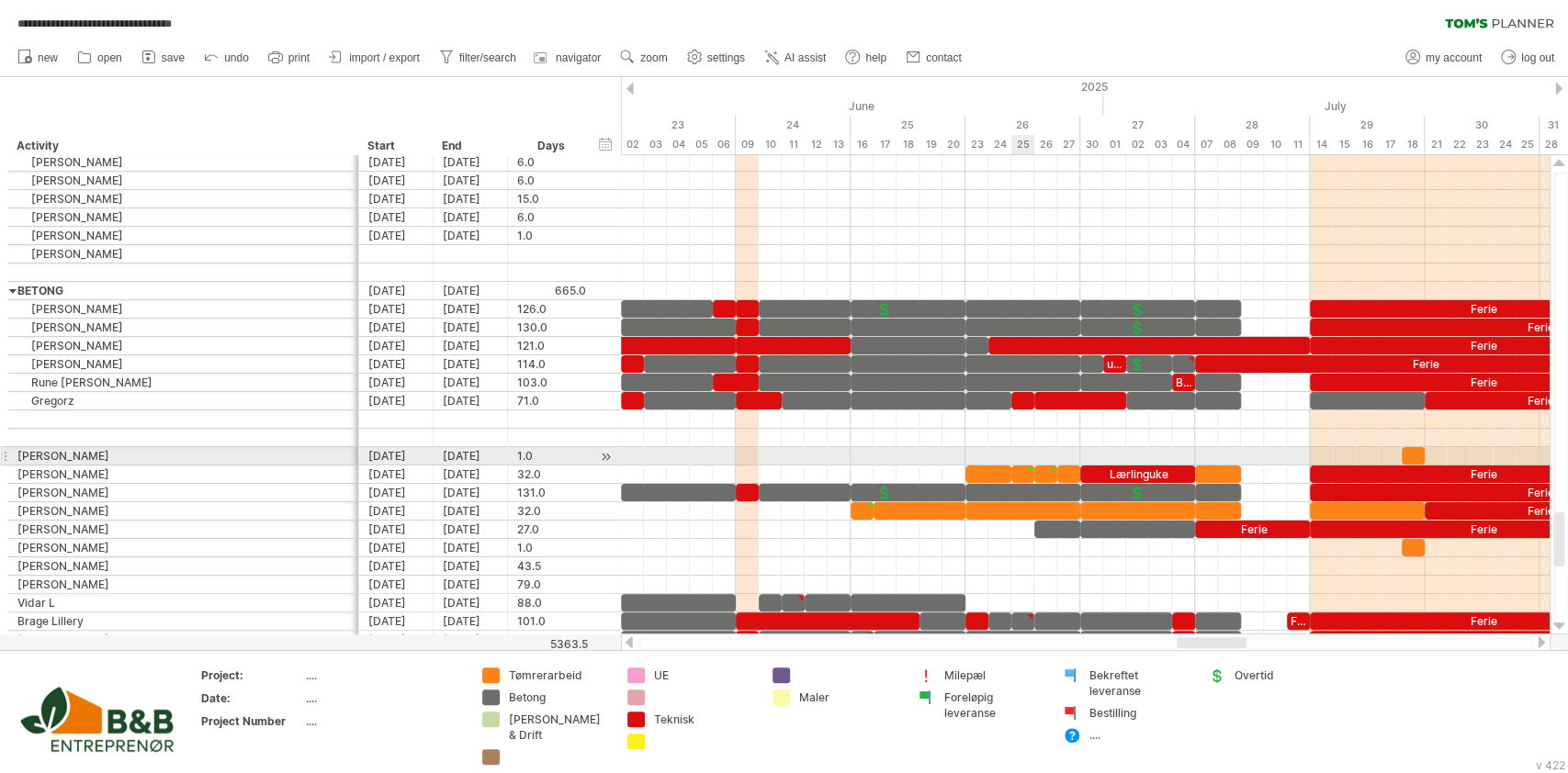
type textarea "**********"
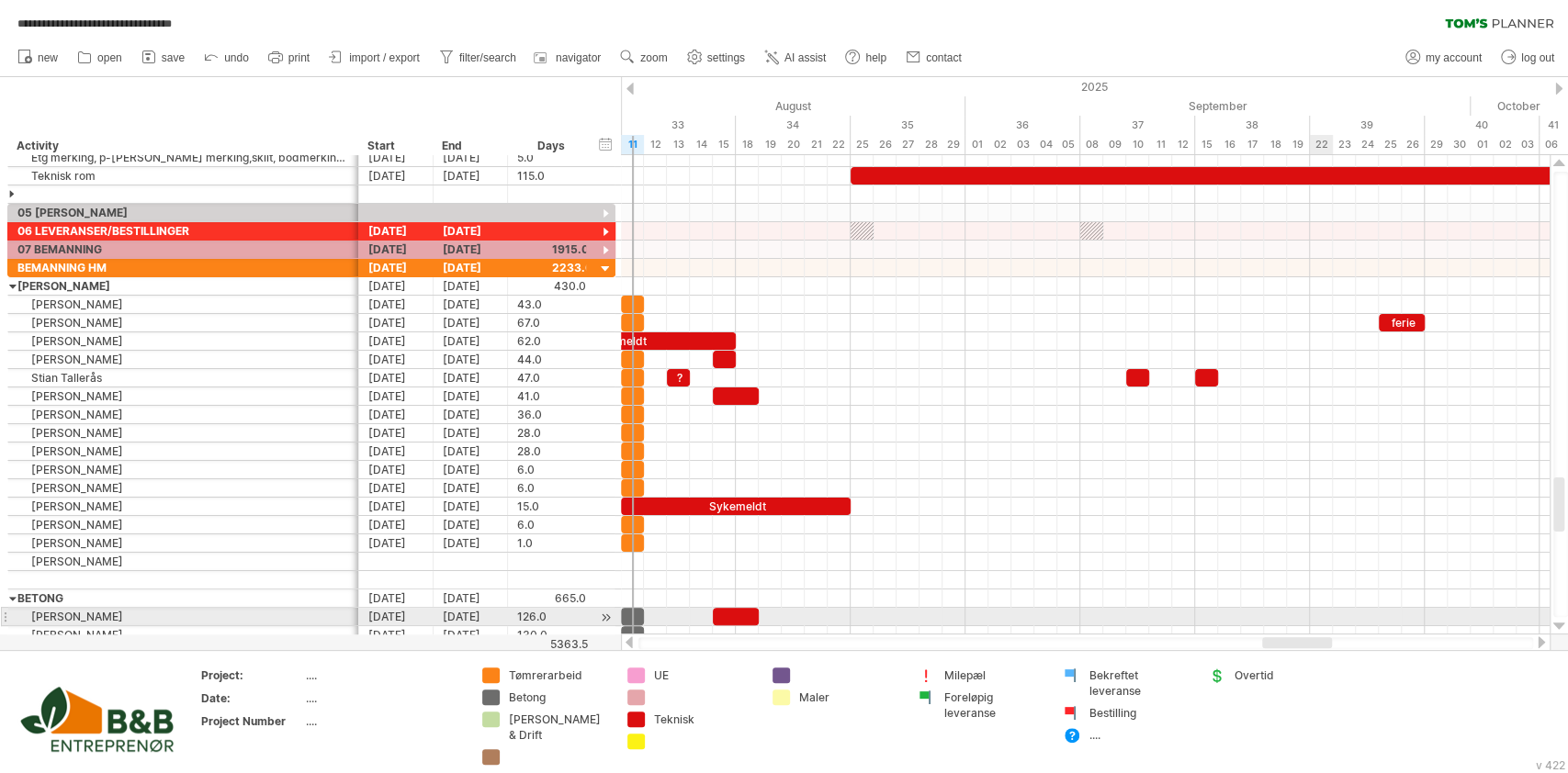
drag, startPoint x: 1226, startPoint y: 639, endPoint x: 1312, endPoint y: 624, distance: 87.3
click at [1312, 624] on div "**********" at bounding box center [784, 386] width 1568 height 773
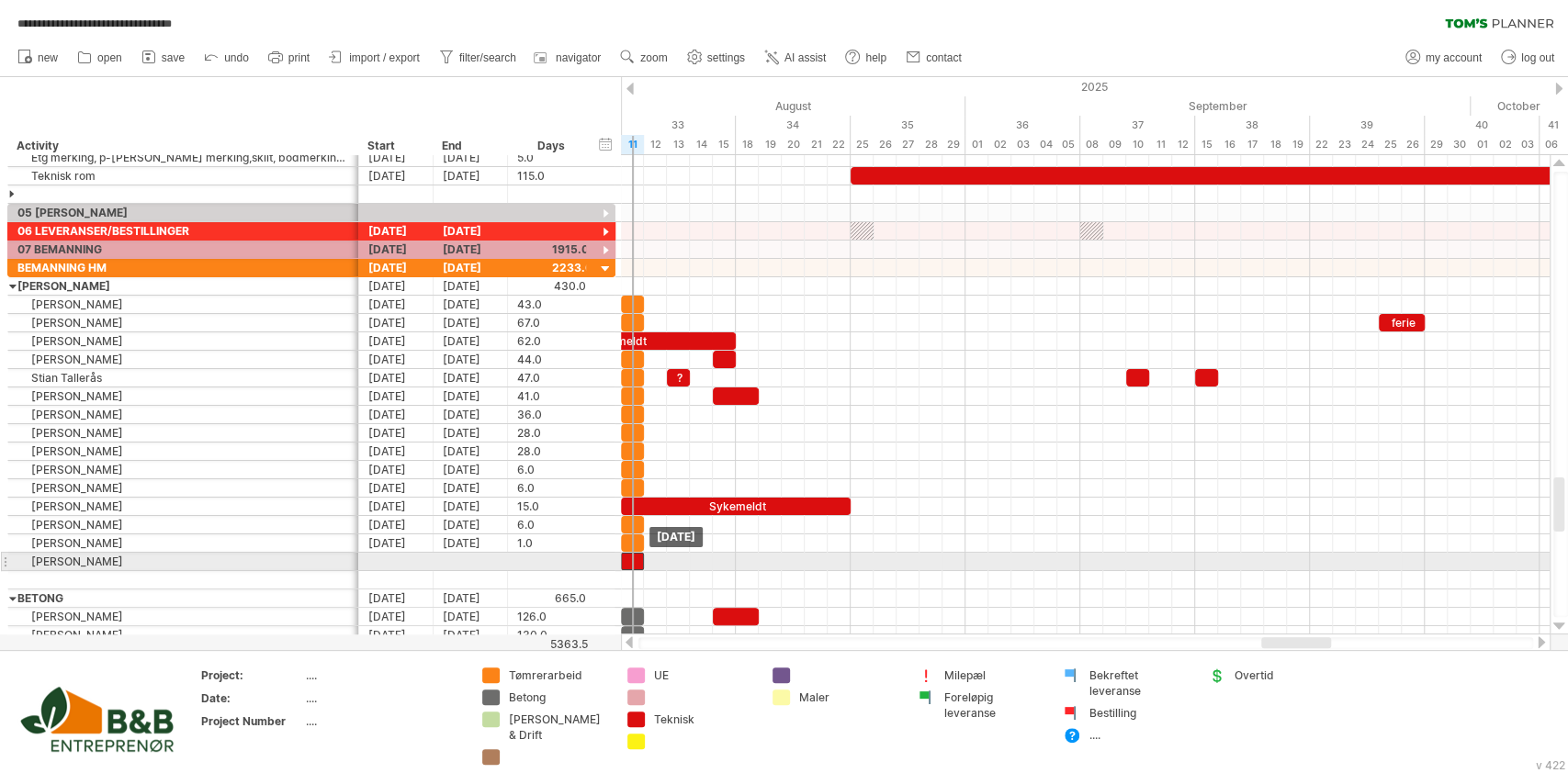
drag, startPoint x: 722, startPoint y: 356, endPoint x: 626, endPoint y: 566, distance: 230.9
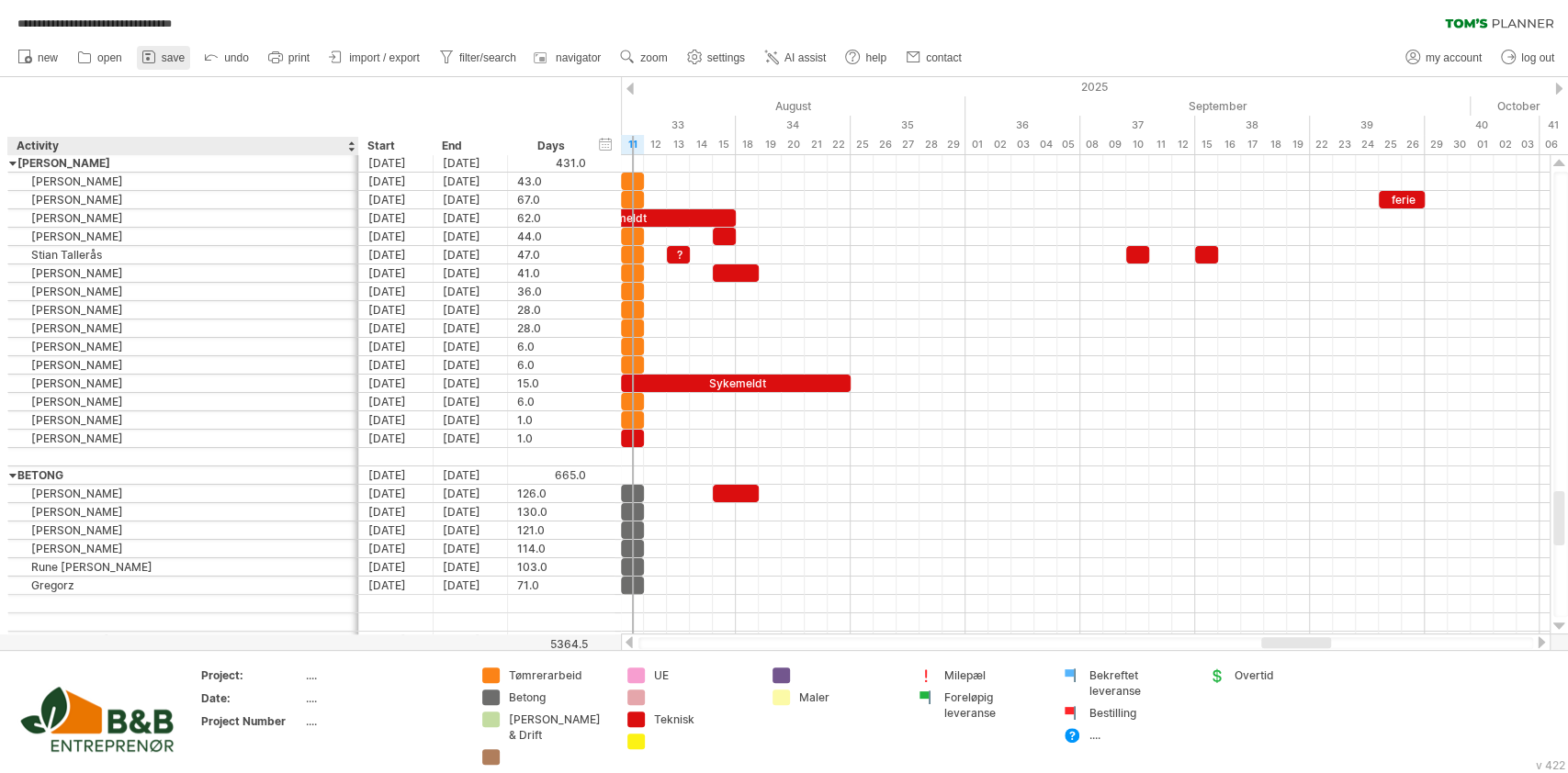
click at [166, 66] on link "save" at bounding box center [163, 57] width 53 height 23
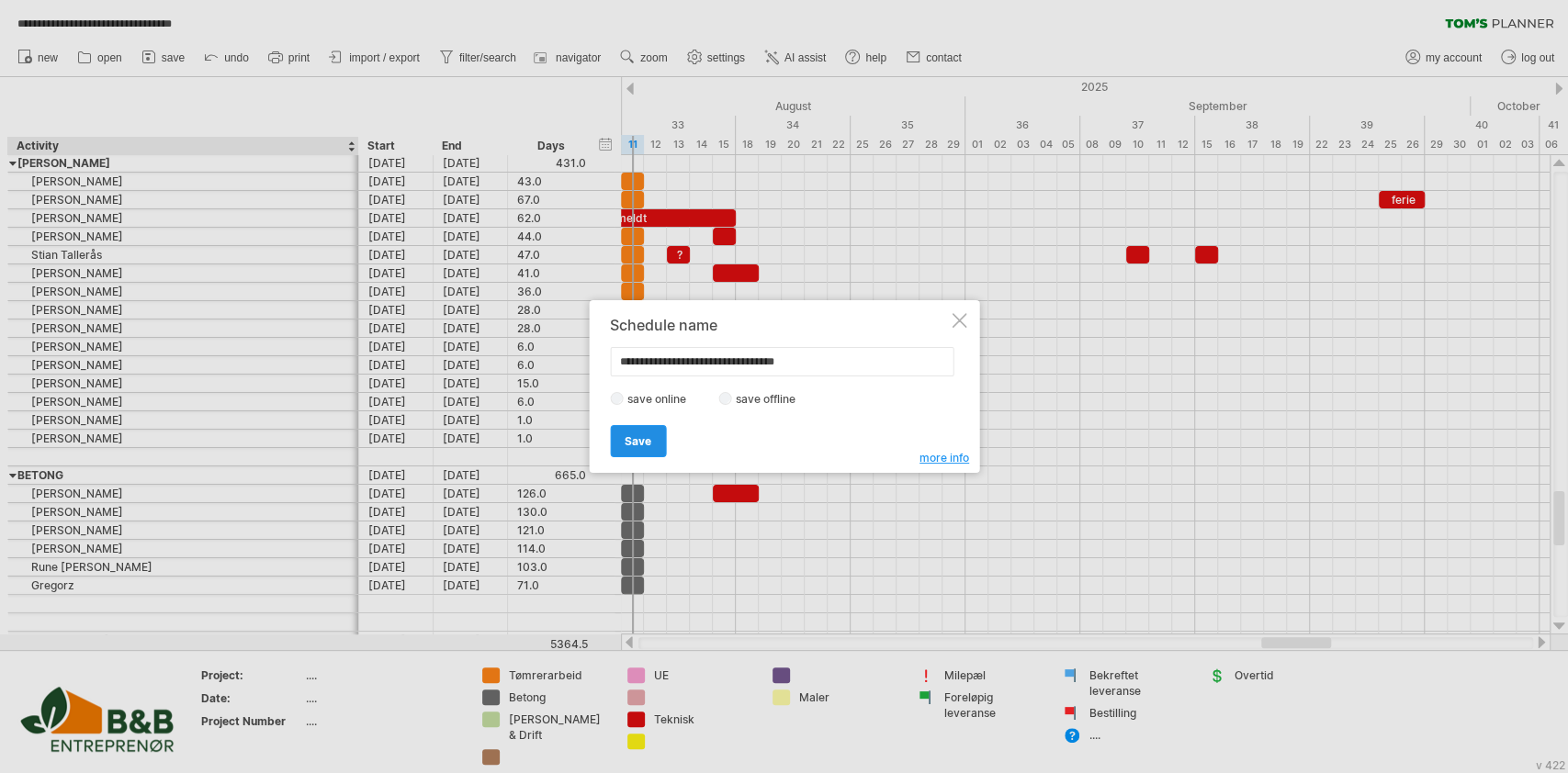
click at [634, 444] on span "Save" at bounding box center [638, 441] width 26 height 14
